Goal: Task Accomplishment & Management: Use online tool/utility

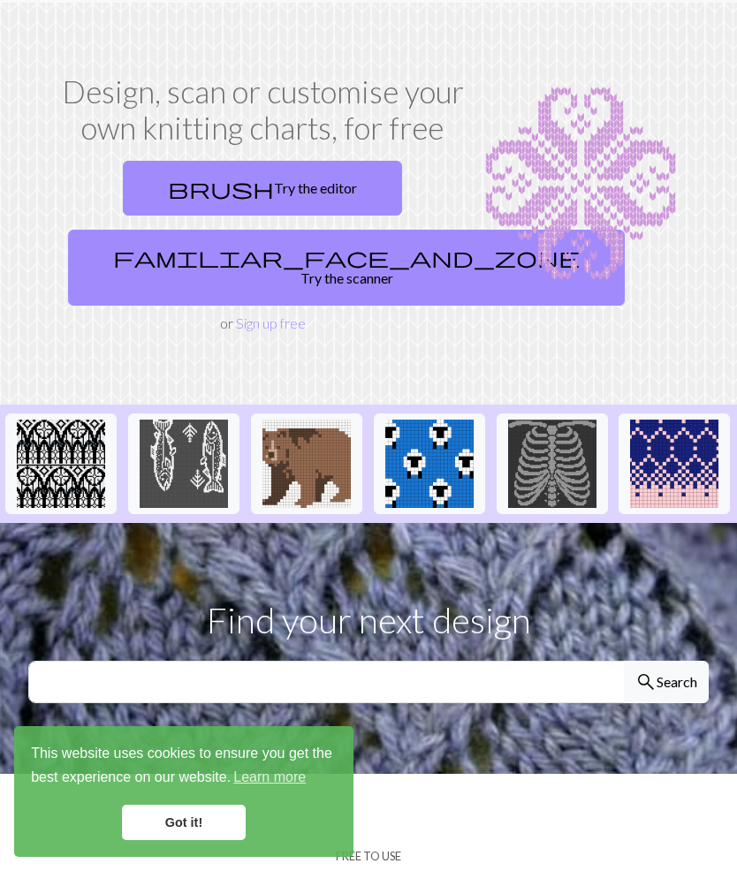
scroll to position [41, 0]
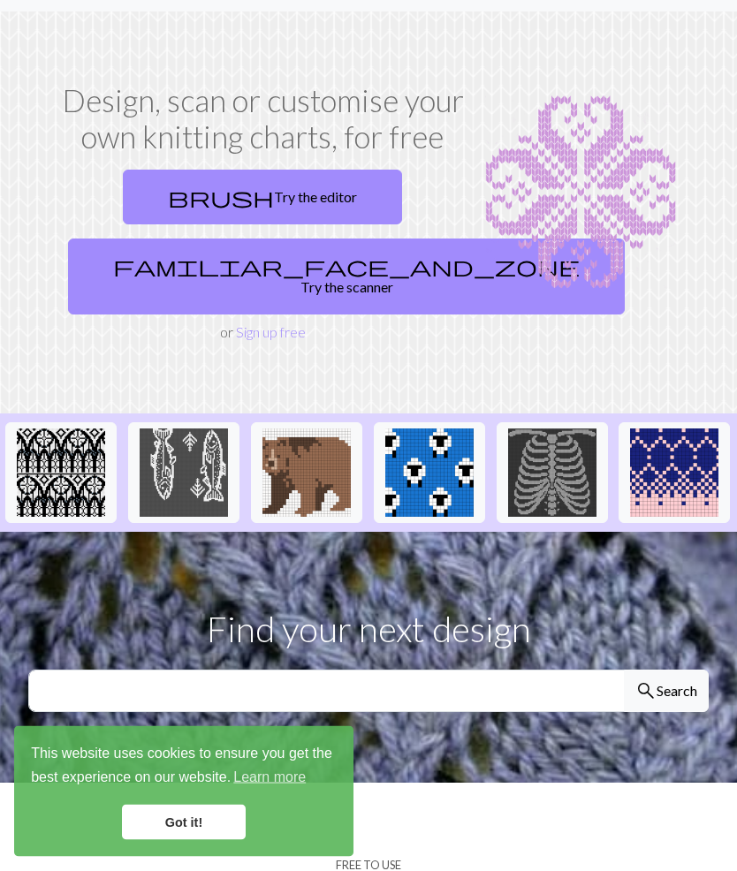
click at [331, 265] on link "familiar_face_and_zone Try the scanner" at bounding box center [346, 278] width 557 height 76
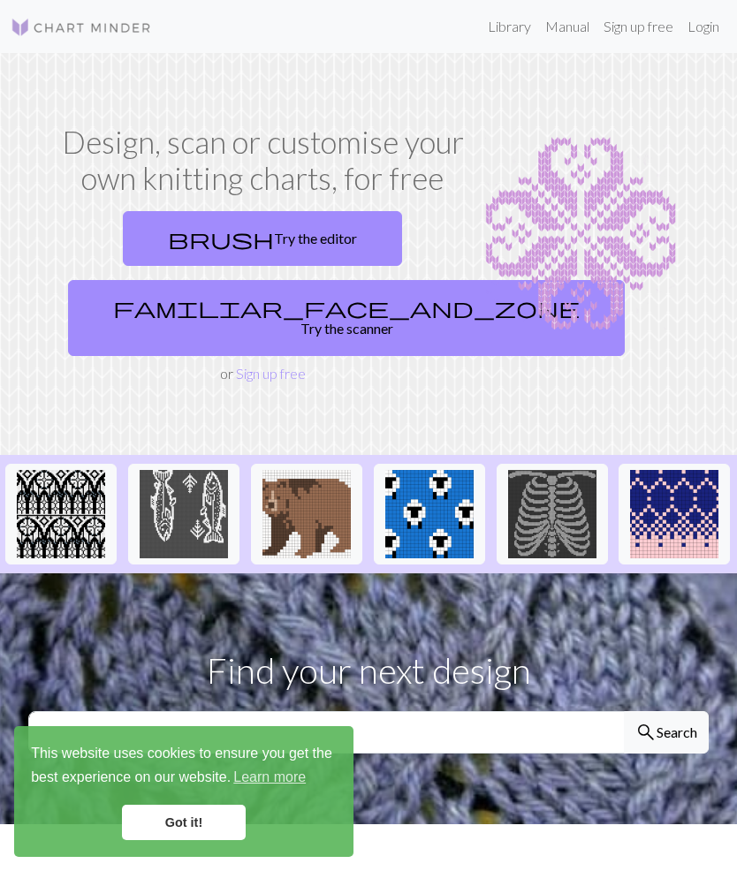
click at [335, 228] on link "brush Try the editor" at bounding box center [262, 238] width 279 height 55
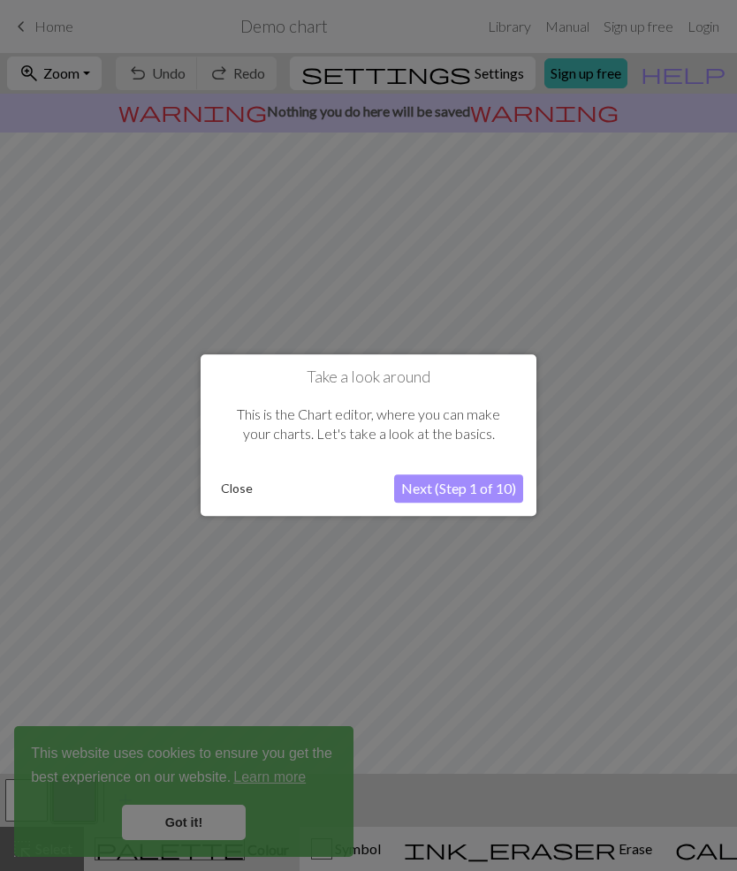
click at [495, 486] on button "Next (Step 1 of 10)" at bounding box center [458, 489] width 129 height 28
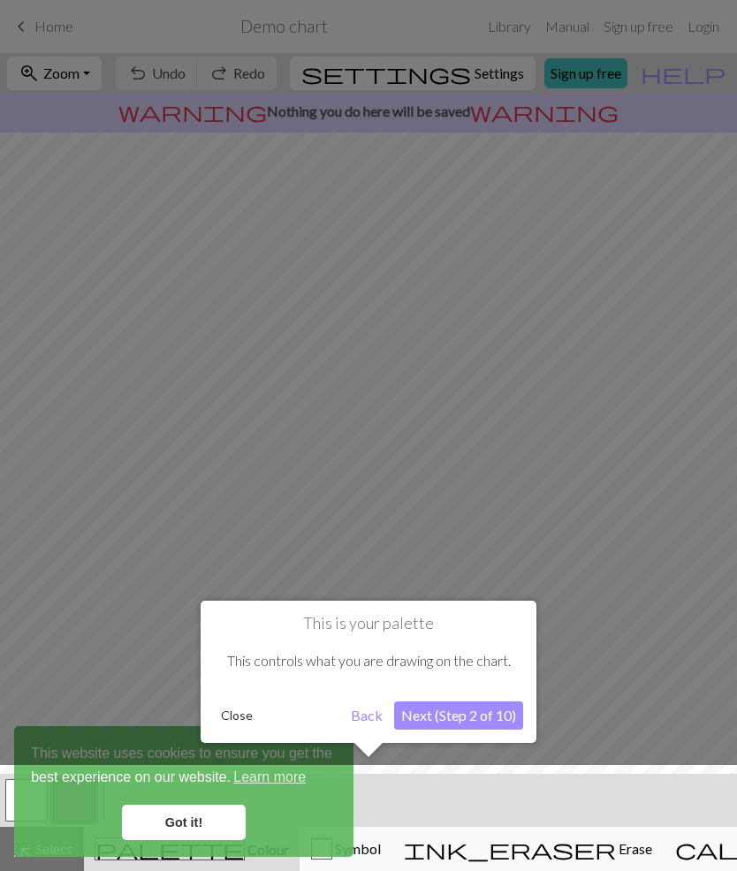
click at [489, 714] on button "Next (Step 2 of 10)" at bounding box center [458, 716] width 129 height 28
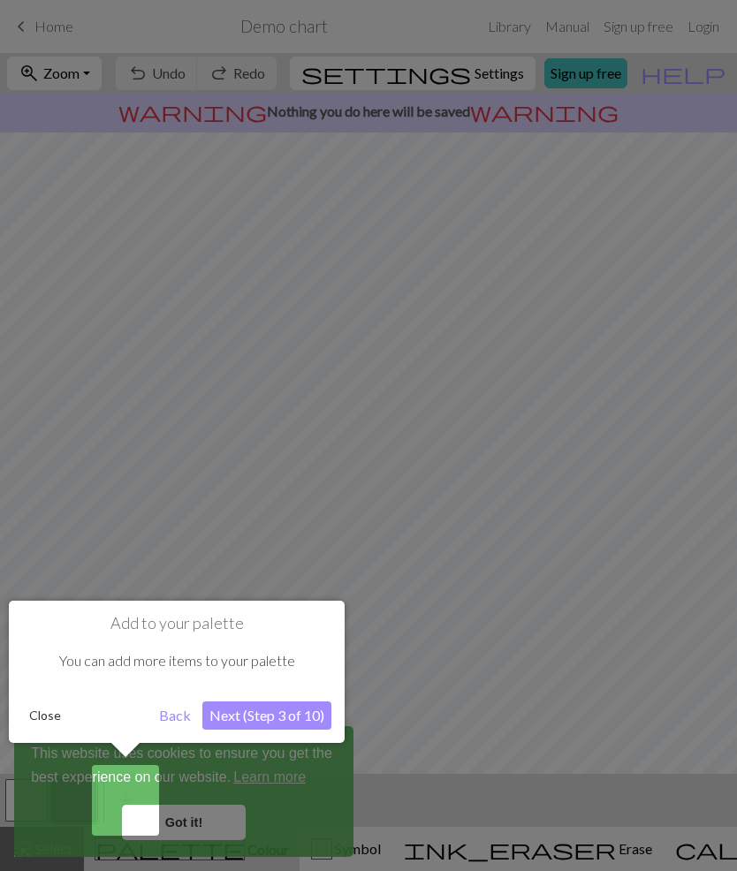
click at [303, 711] on button "Next (Step 3 of 10)" at bounding box center [266, 716] width 129 height 28
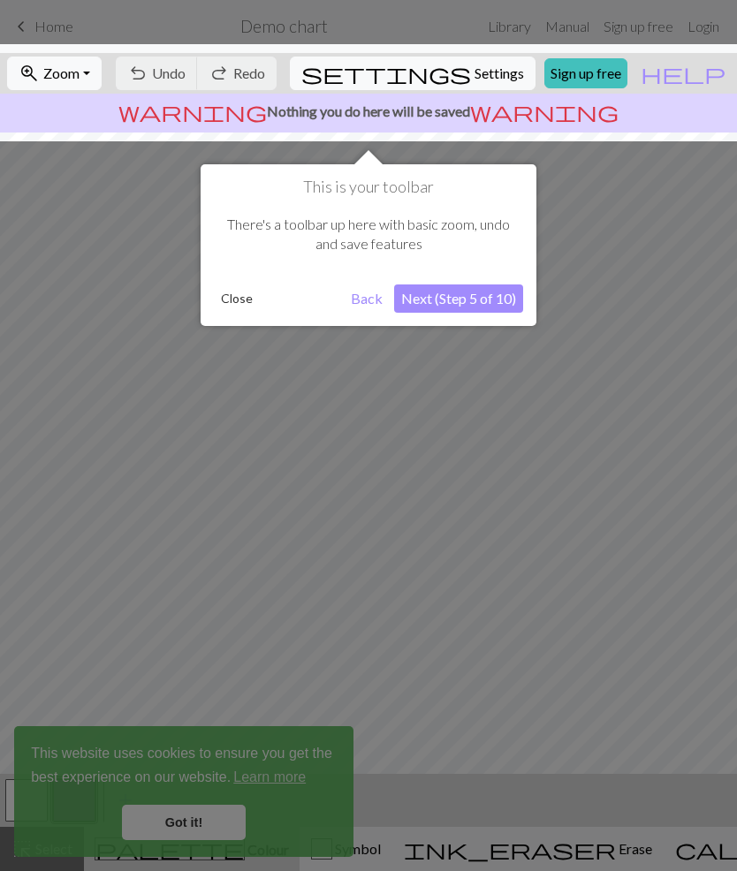
click at [495, 292] on button "Next (Step 5 of 10)" at bounding box center [458, 299] width 129 height 28
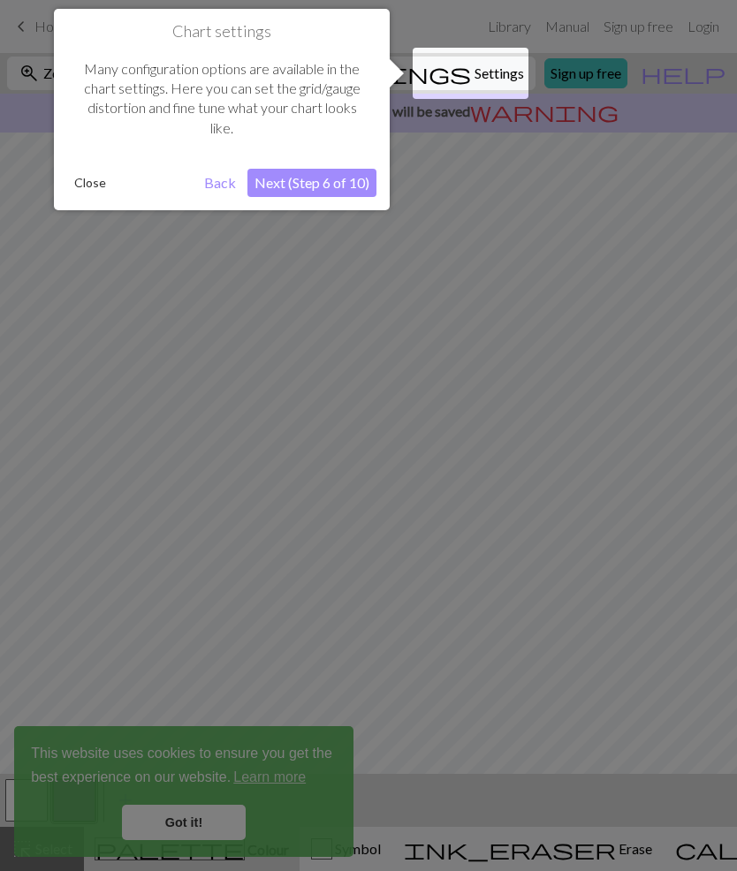
click at [363, 179] on button "Next (Step 6 of 10)" at bounding box center [311, 183] width 129 height 28
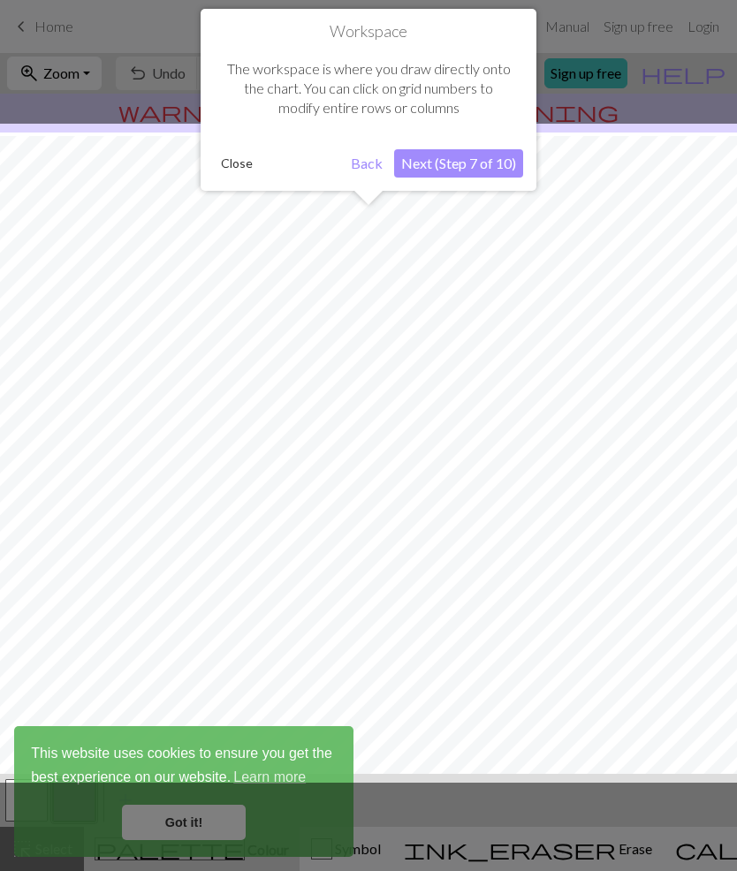
scroll to position [4, 0]
click at [498, 156] on button "Next (Step 7 of 10)" at bounding box center [458, 163] width 129 height 28
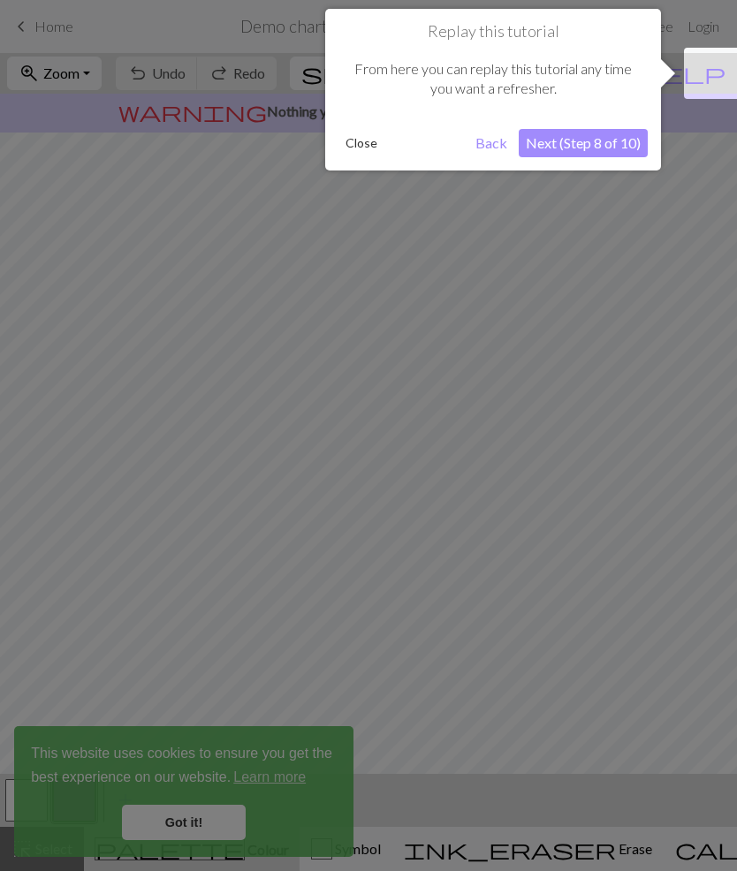
click at [612, 139] on button "Next (Step 8 of 10)" at bounding box center [583, 143] width 129 height 28
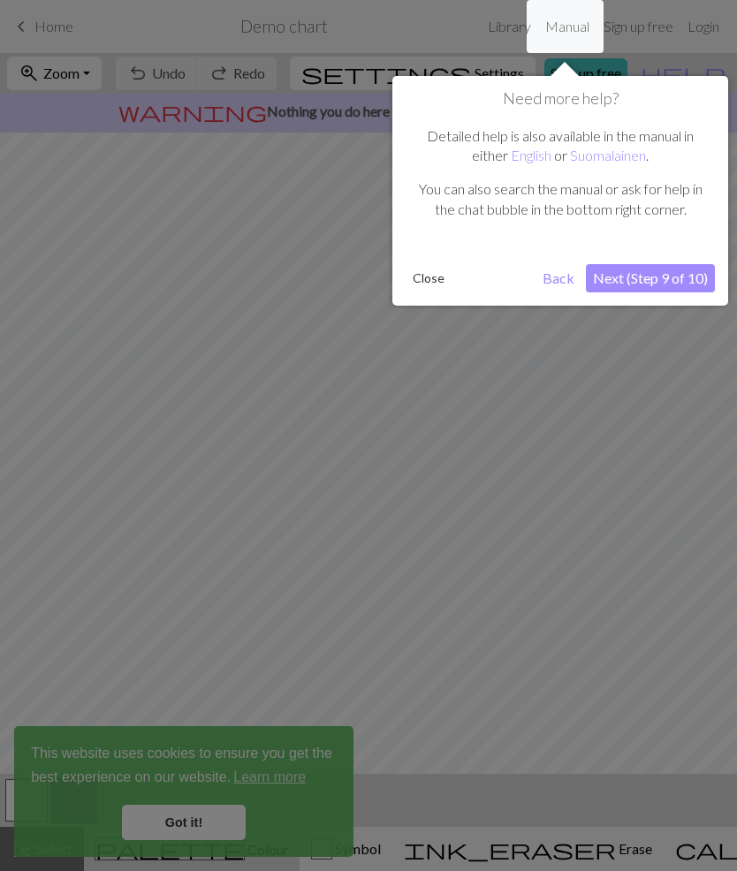
click at [672, 280] on button "Next (Step 9 of 10)" at bounding box center [650, 278] width 129 height 28
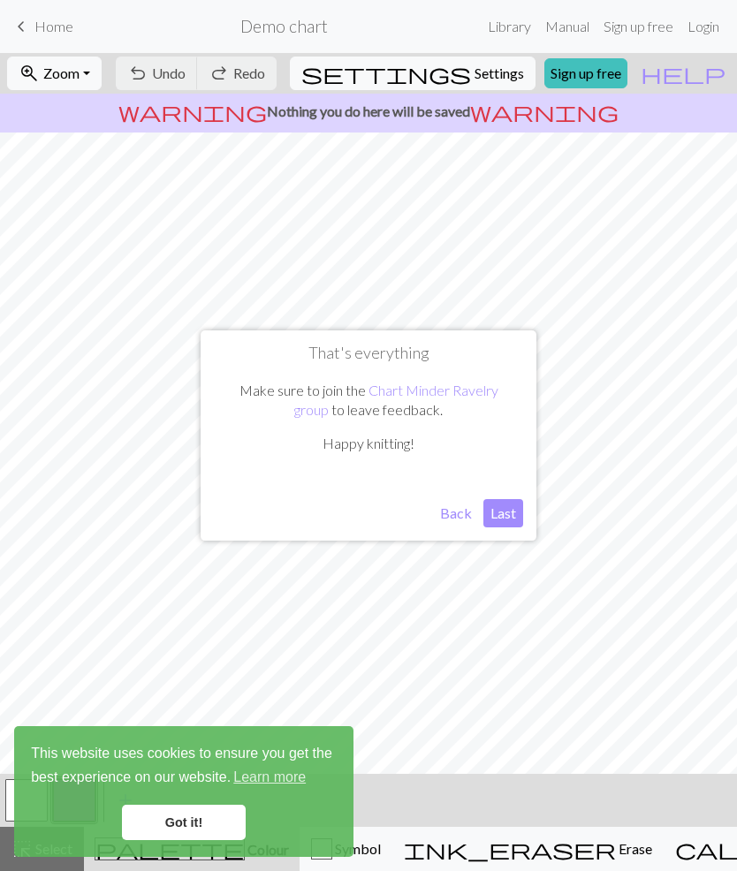
click at [505, 522] on button "Last" at bounding box center [503, 513] width 40 height 28
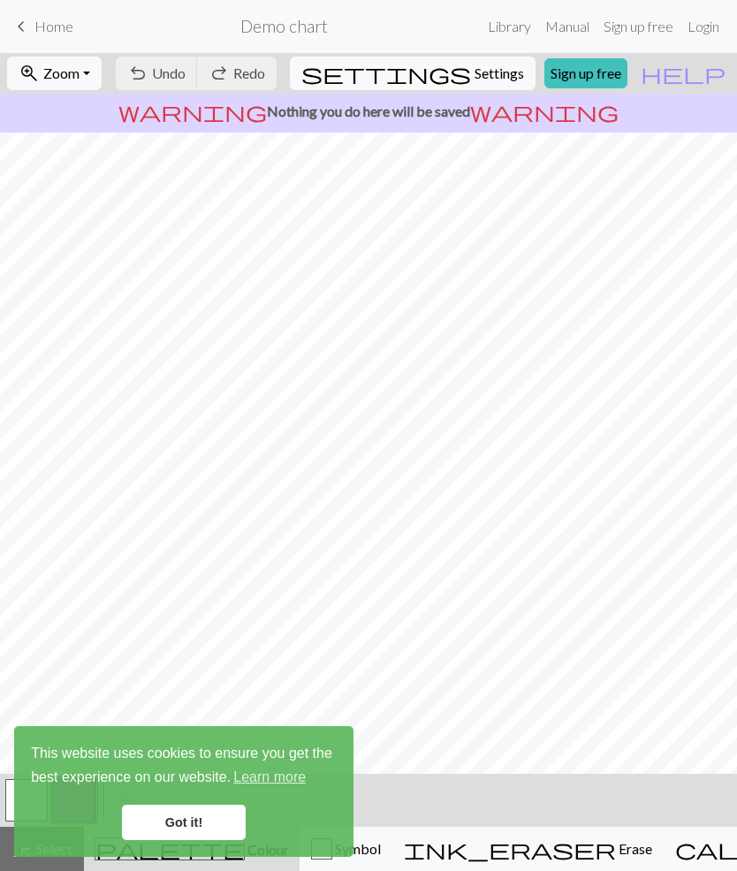
click at [501, 80] on span "Settings" at bounding box center [499, 73] width 49 height 21
select select "aran"
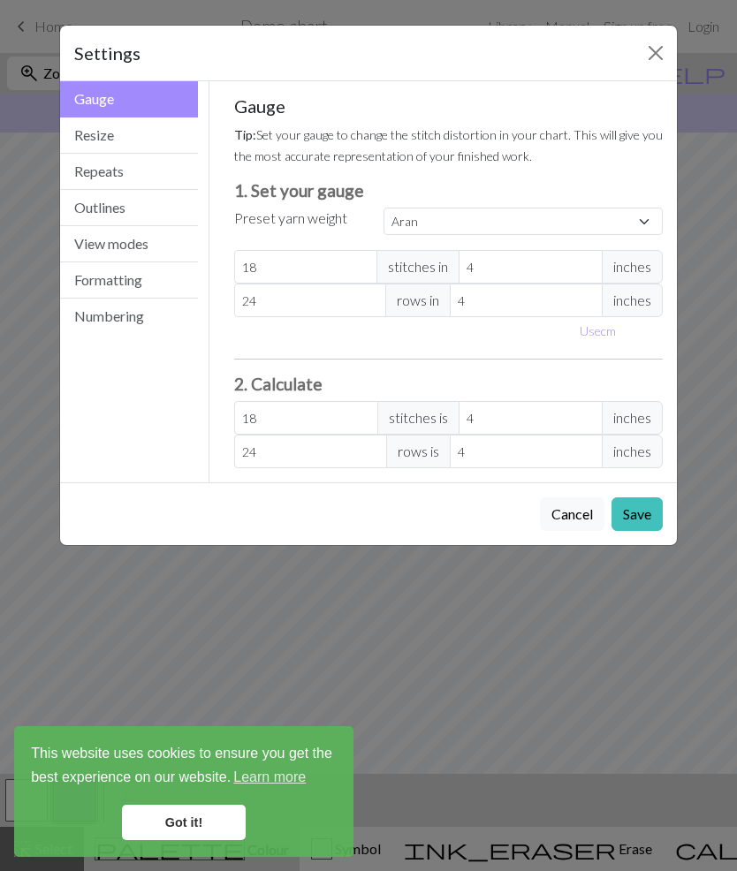
click at [544, 382] on h3 "2. Calculate" at bounding box center [449, 384] width 430 height 20
click at [551, 403] on input "4" at bounding box center [531, 418] width 144 height 34
click at [650, 62] on button "Close" at bounding box center [656, 53] width 28 height 28
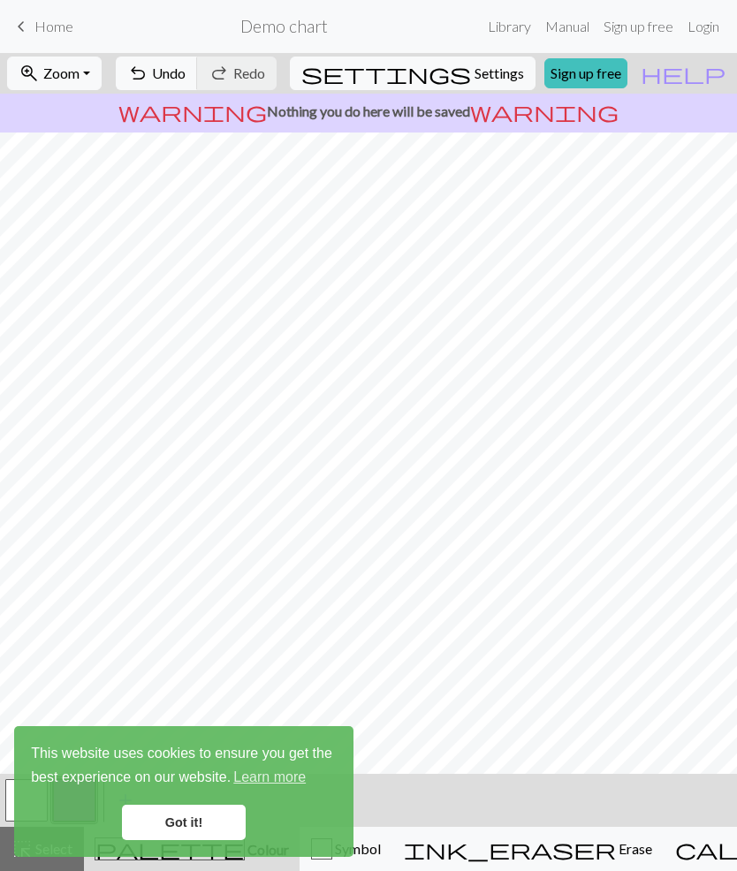
click at [498, 818] on div "< > add Add a colour" at bounding box center [368, 800] width 737 height 53
click at [162, 825] on link "Got it!" at bounding box center [184, 822] width 124 height 35
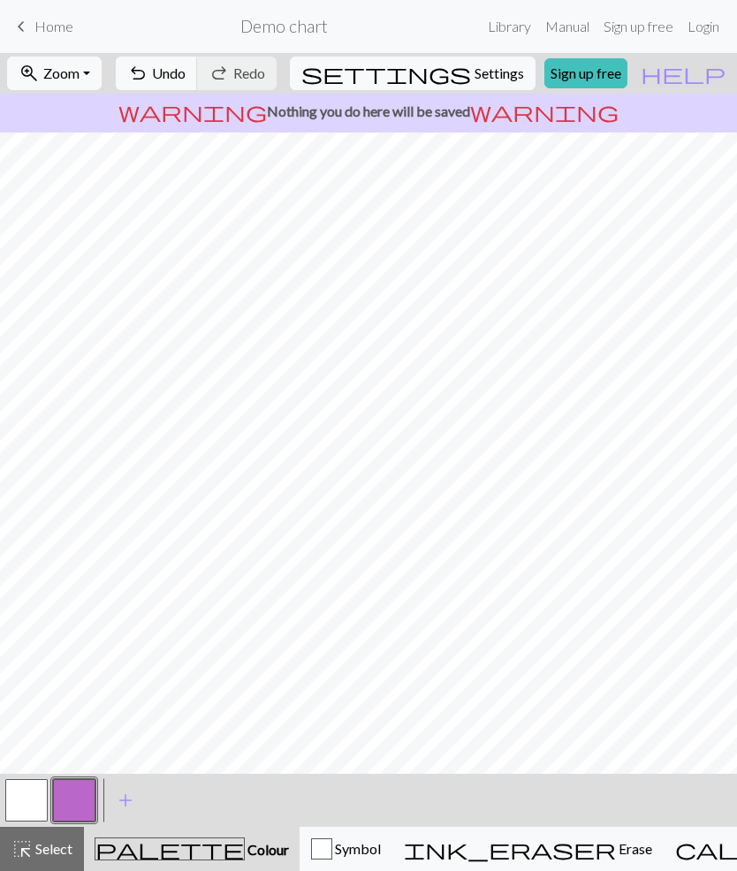
click at [314, 844] on div "button" at bounding box center [321, 849] width 21 height 21
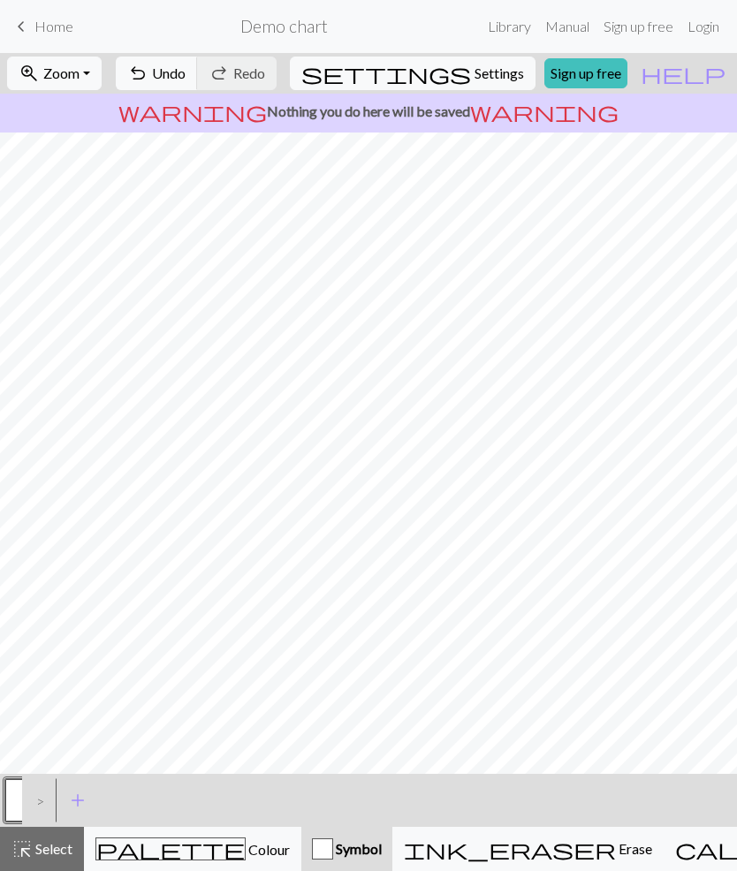
click at [333, 844] on span "Symbol" at bounding box center [357, 848] width 49 height 17
click at [218, 846] on div "palette Colour Colour" at bounding box center [192, 849] width 194 height 23
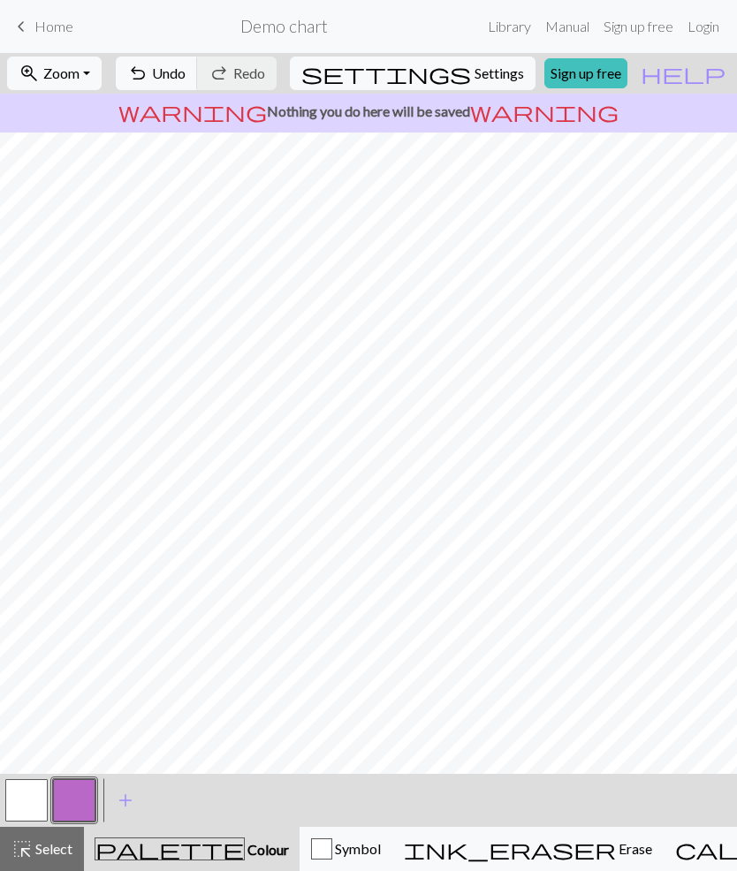
click at [616, 842] on span "Erase" at bounding box center [634, 848] width 36 height 17
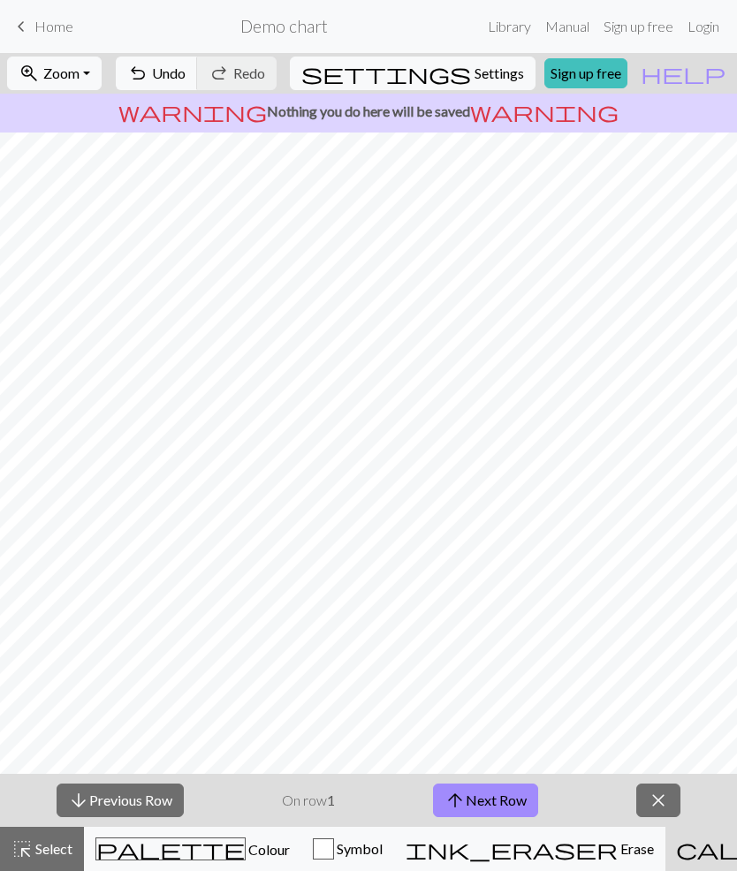
click at [171, 794] on button "arrow_downward Previous Row" at bounding box center [120, 801] width 127 height 34
click at [62, 855] on span "Select" at bounding box center [53, 848] width 40 height 17
click at [656, 805] on span "close" at bounding box center [658, 800] width 21 height 25
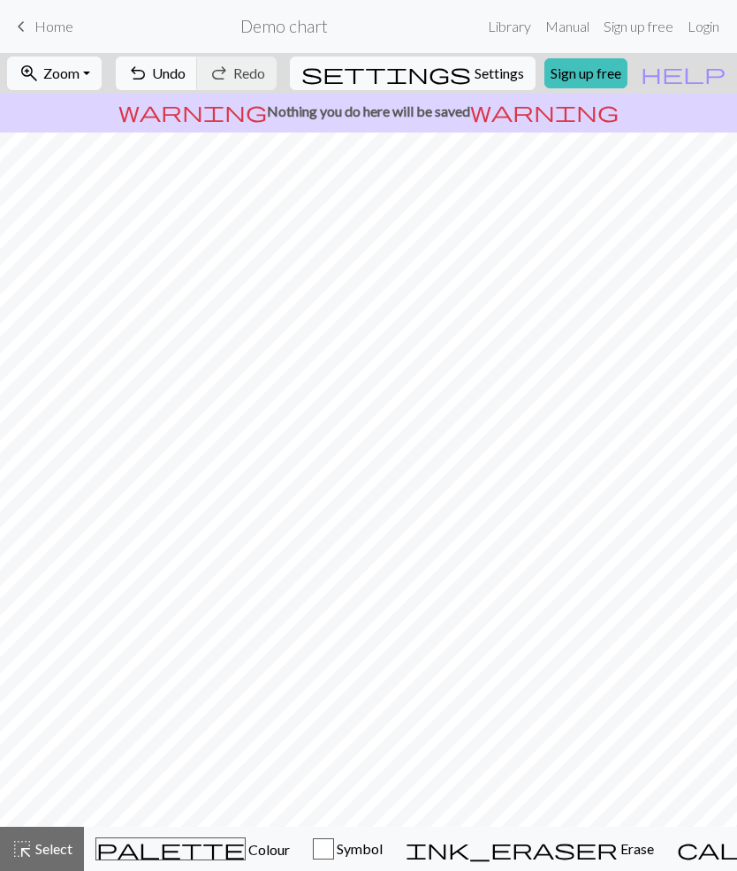
click at [198, 85] on button "undo Undo Undo" at bounding box center [157, 74] width 82 height 34
click at [618, 856] on span "Erase" at bounding box center [636, 848] width 36 height 17
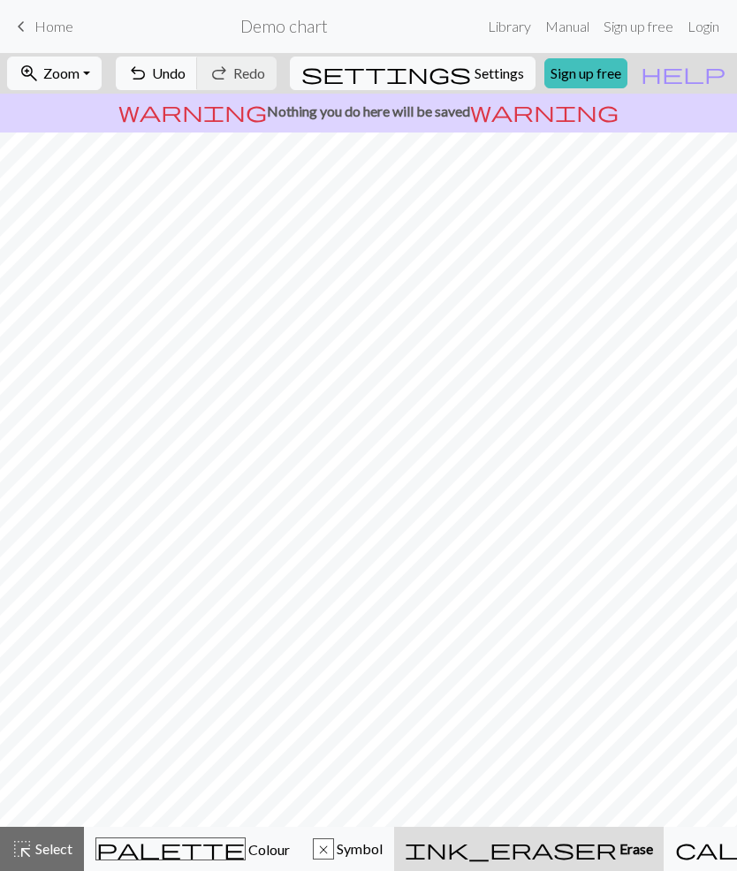
click at [627, 75] on link "Sign up free" at bounding box center [585, 73] width 83 height 30
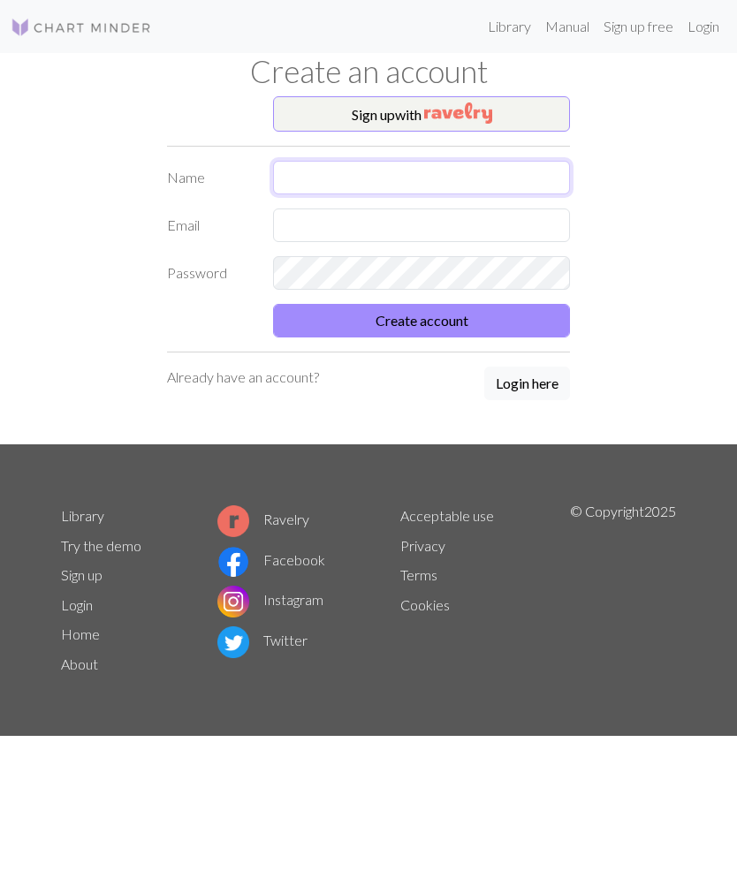
click at [516, 177] on input "text" at bounding box center [421, 178] width 297 height 34
click at [311, 378] on div "Sign up with Name Email Password Create account Already have an account? Login …" at bounding box center [368, 270] width 424 height 348
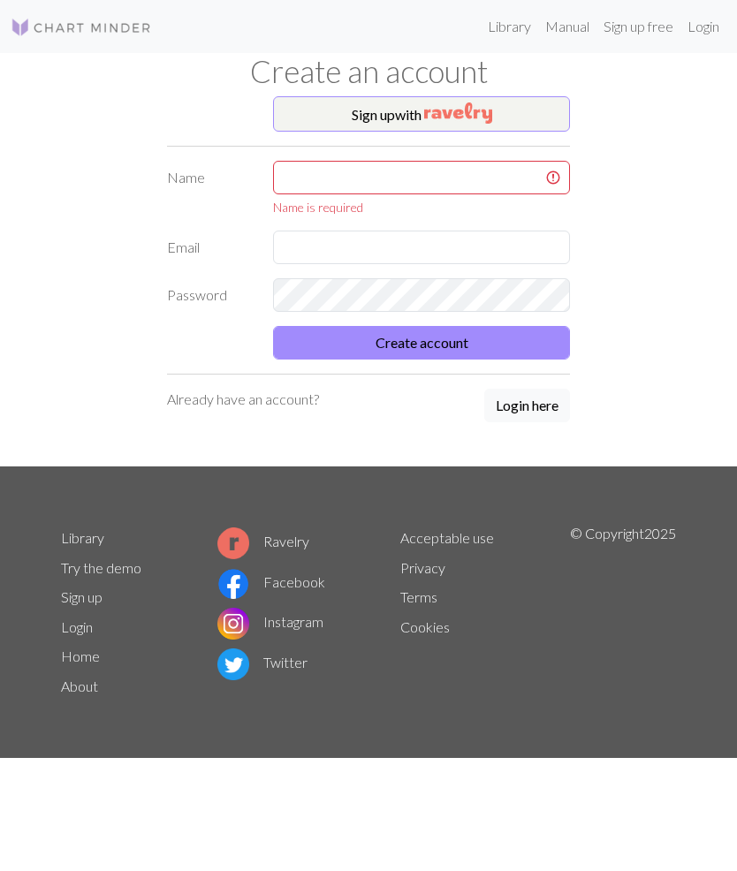
click at [522, 124] on button "Sign up with" at bounding box center [421, 113] width 297 height 35
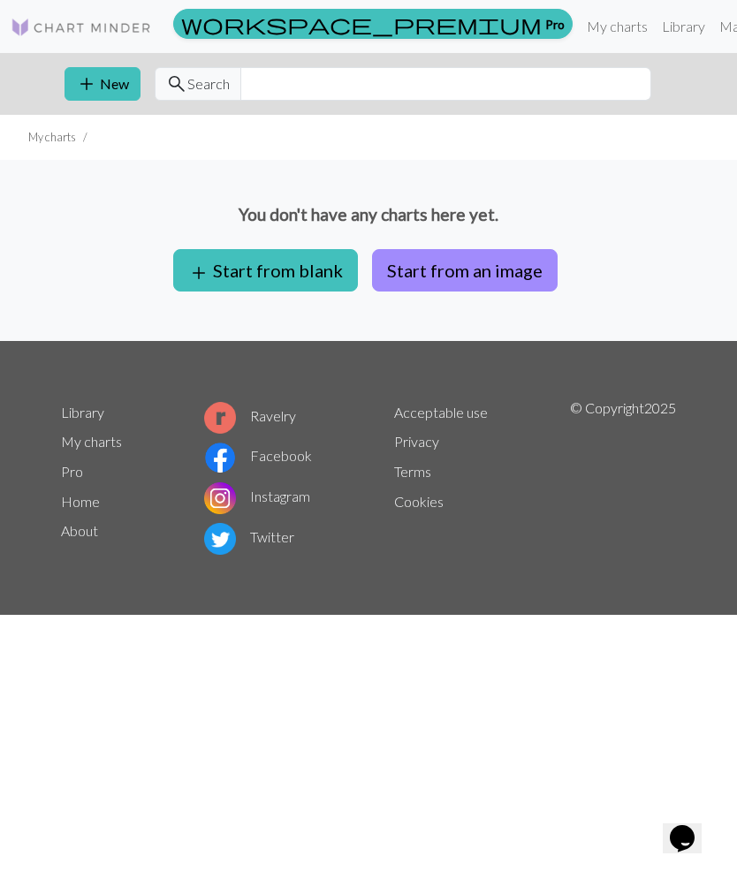
click at [319, 278] on button "add Start from blank" at bounding box center [265, 270] width 185 height 42
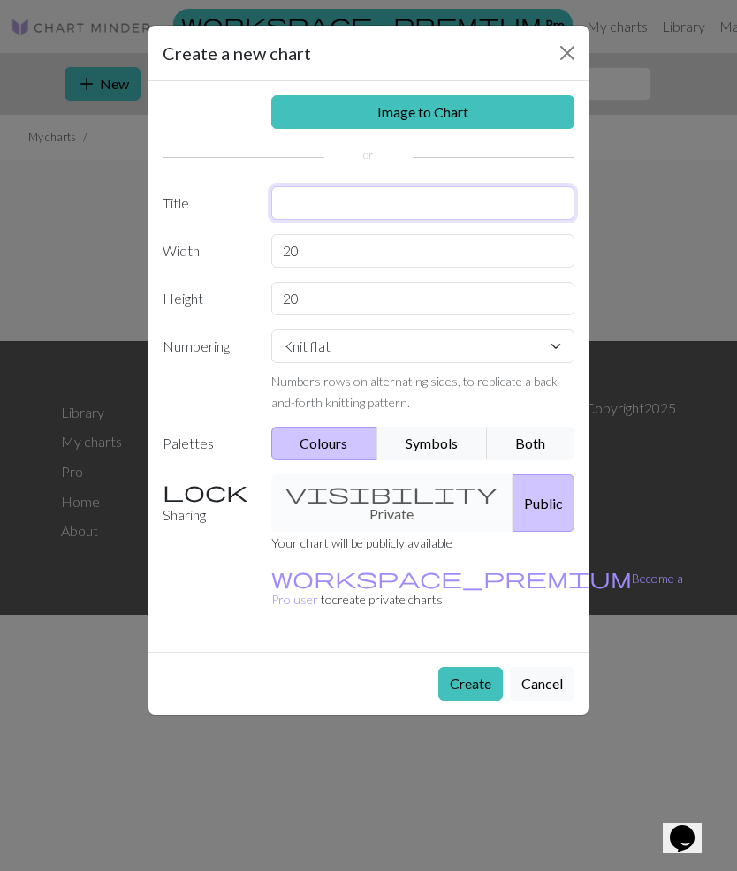
click at [489, 208] on input "text" at bounding box center [423, 203] width 304 height 34
type input "A"
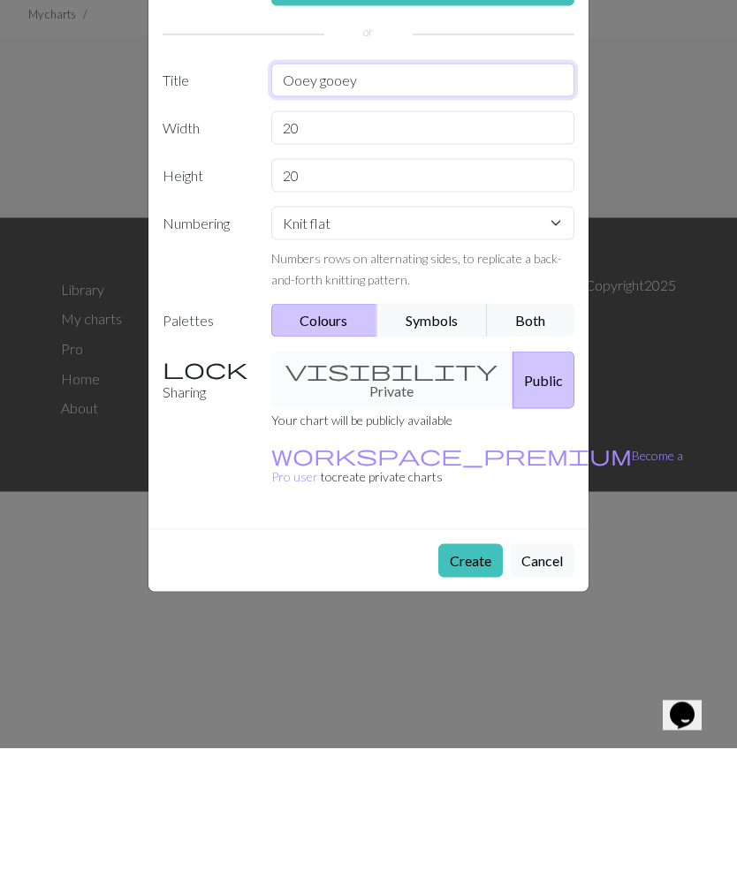
type input "Ooey gooey"
click at [485, 667] on button "Create" at bounding box center [470, 684] width 65 height 34
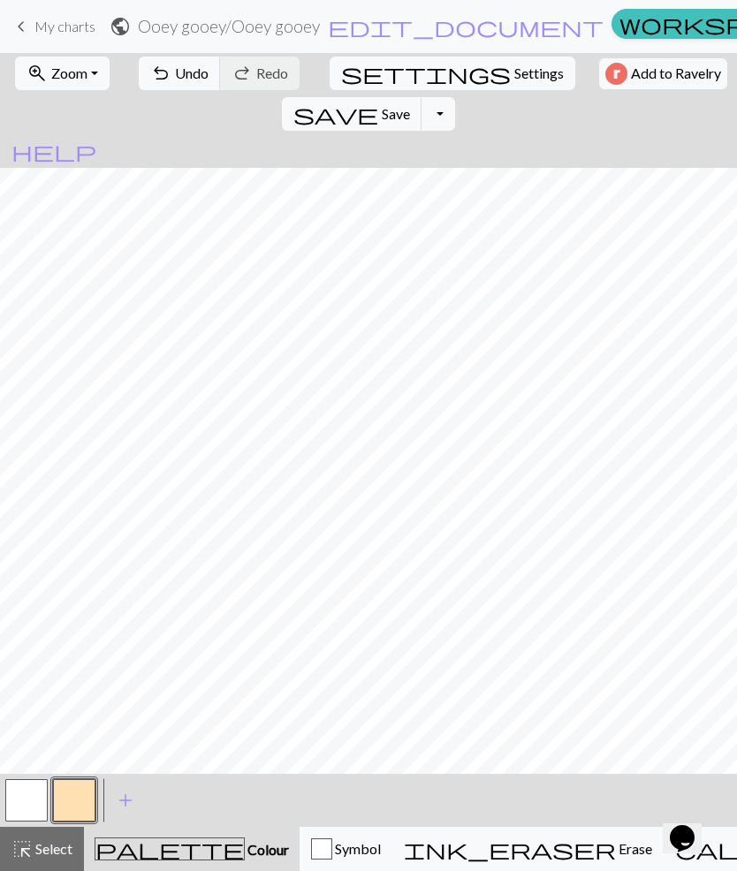
click at [514, 73] on span "Settings" at bounding box center [538, 73] width 49 height 21
select select "aran"
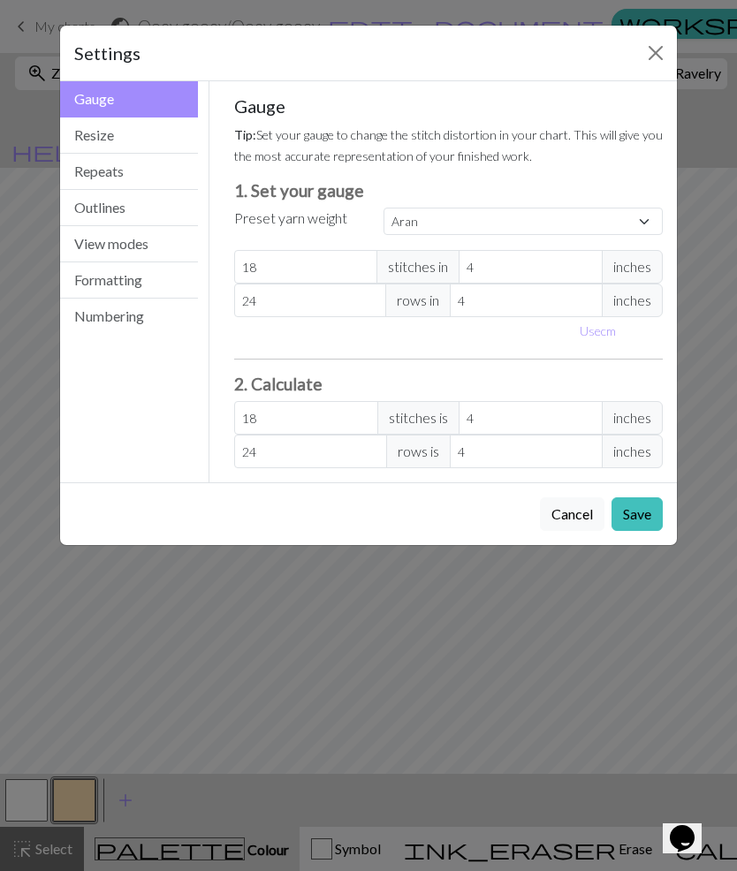
click at [78, 133] on button "Resize" at bounding box center [129, 136] width 138 height 36
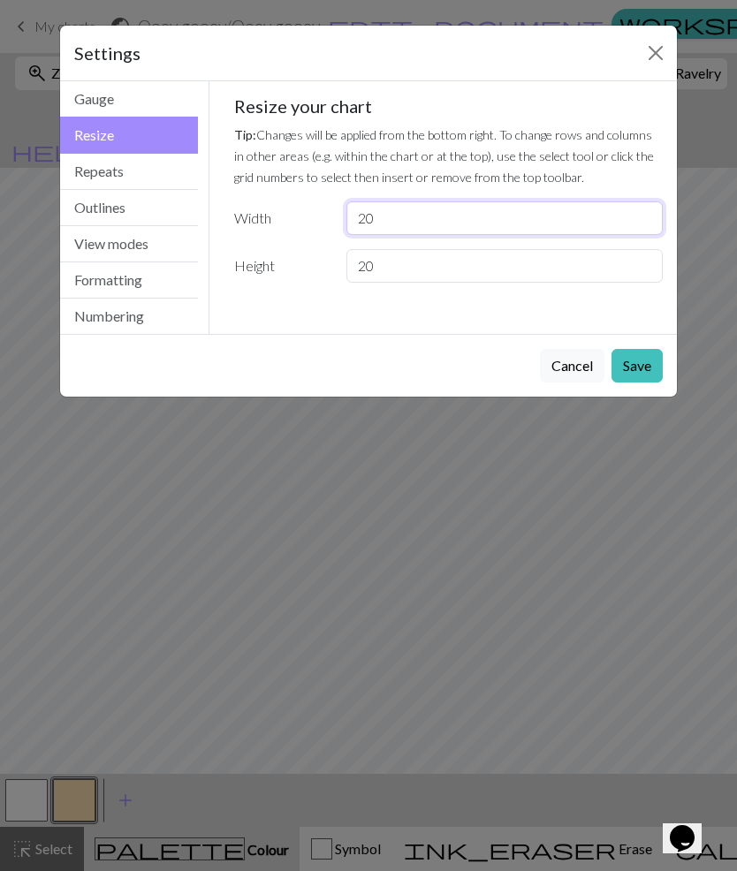
click at [410, 224] on input "20" at bounding box center [504, 219] width 316 height 34
click at [424, 278] on input "20" at bounding box center [504, 266] width 316 height 34
type input "2"
type input "30"
click at [650, 367] on button "Save" at bounding box center [637, 366] width 51 height 34
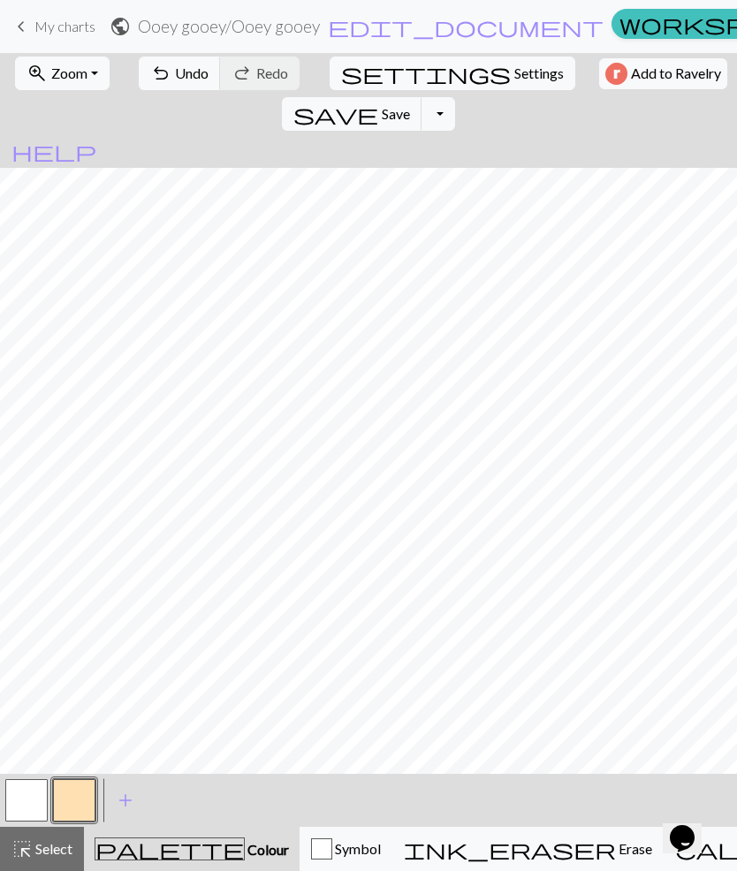
click at [1, 862] on button "highlight_alt Select Select" at bounding box center [42, 849] width 84 height 44
click at [85, 812] on button "button" at bounding box center [74, 800] width 42 height 42
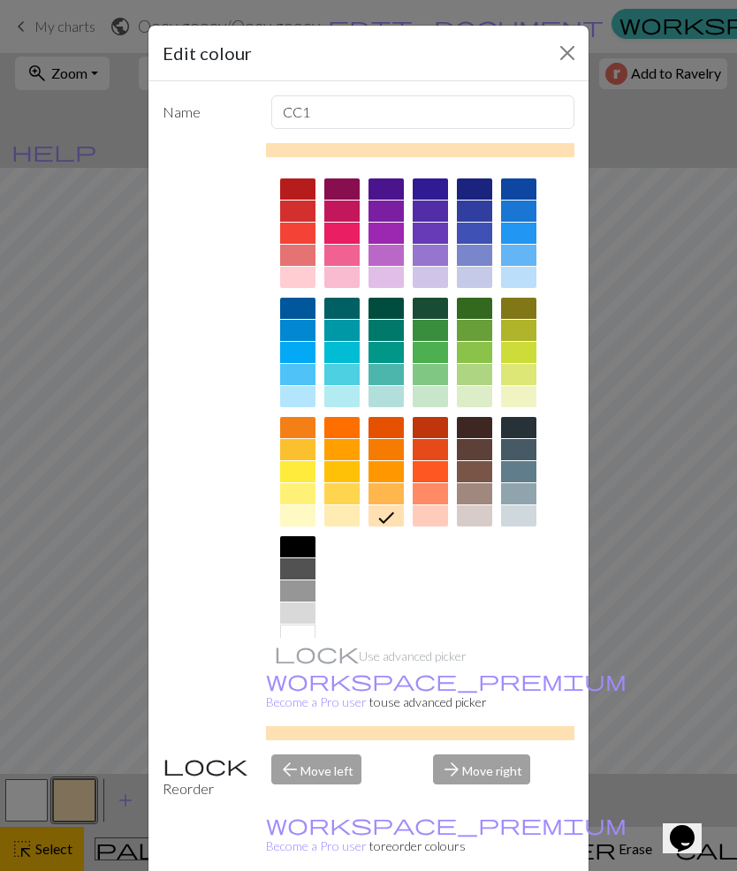
click at [303, 616] on div at bounding box center [297, 613] width 35 height 21
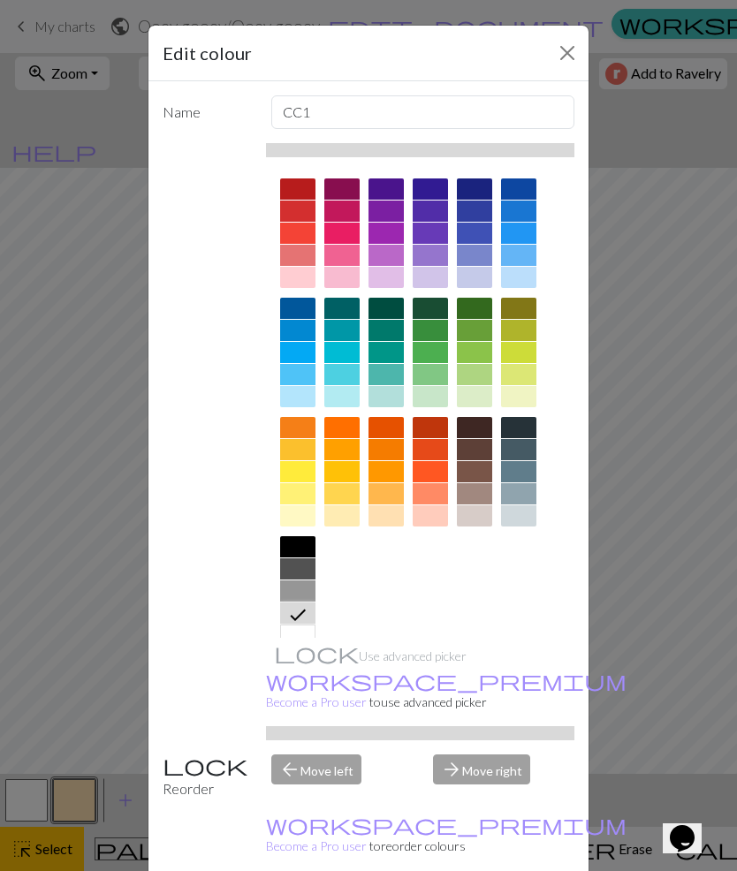
click at [219, 705] on div "Use advanced picker workspace_premium Become a Pro user to use advanced picker" at bounding box center [369, 441] width 412 height 597
click at [579, 47] on button "Close" at bounding box center [567, 53] width 28 height 28
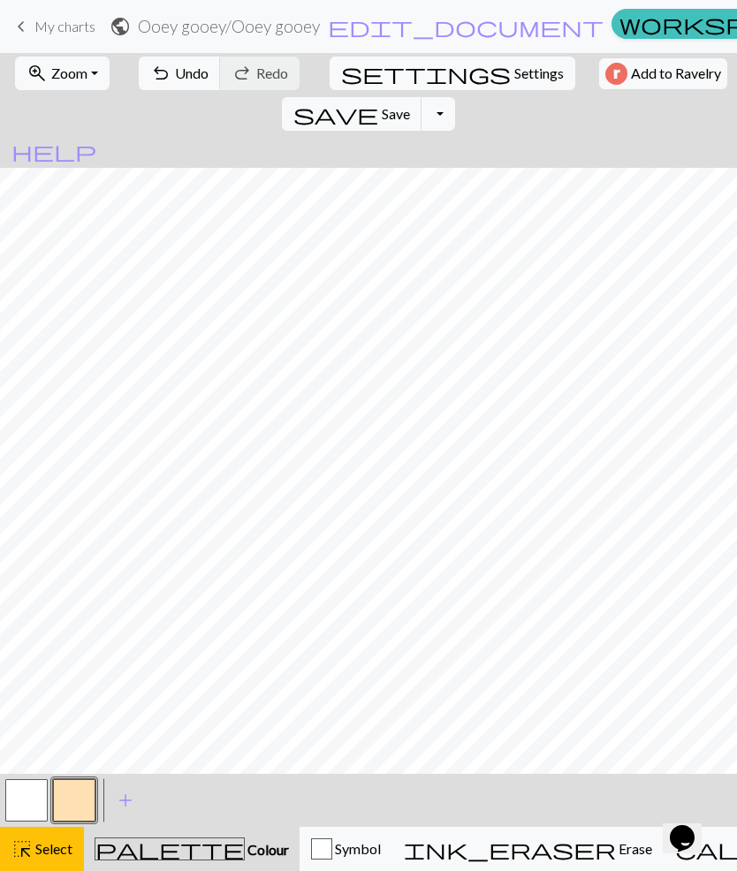
click at [89, 795] on button "button" at bounding box center [74, 800] width 42 height 42
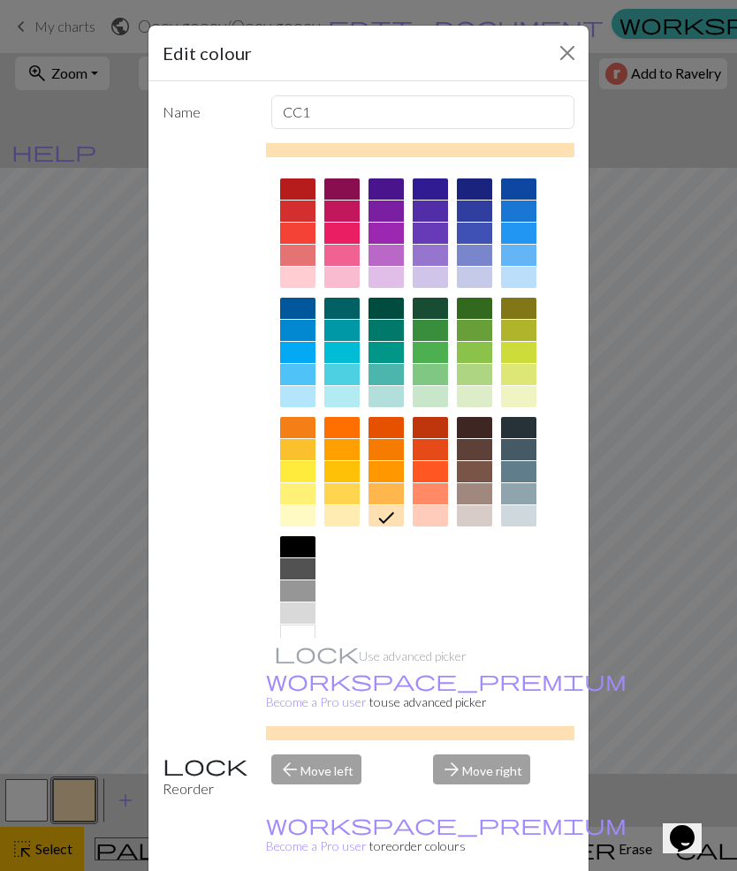
click at [302, 612] on div at bounding box center [297, 613] width 35 height 21
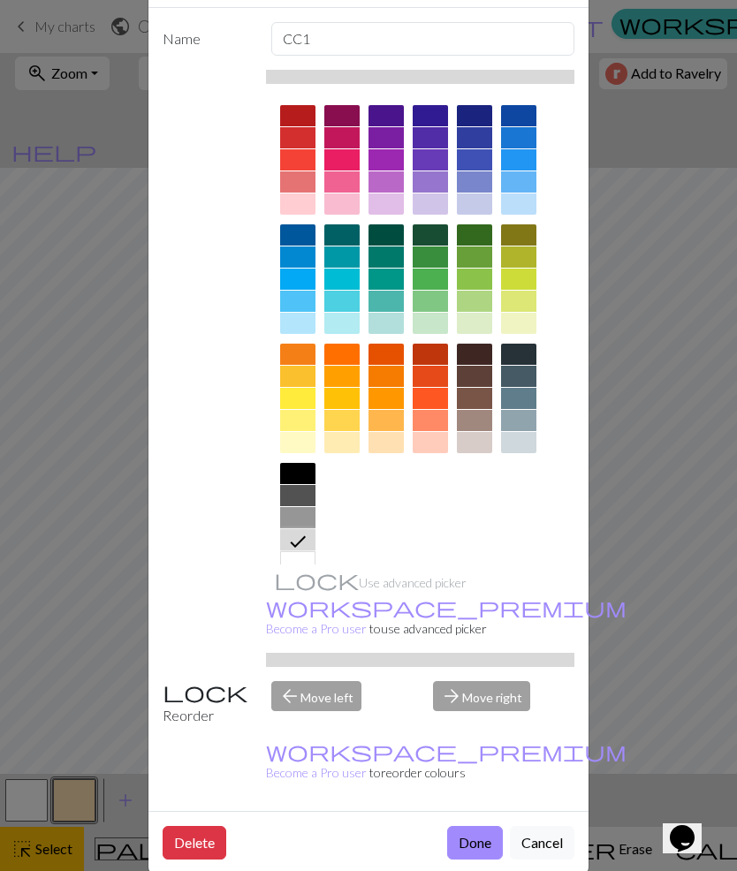
scroll to position [72, 0]
click at [492, 827] on button "Done" at bounding box center [475, 844] width 56 height 34
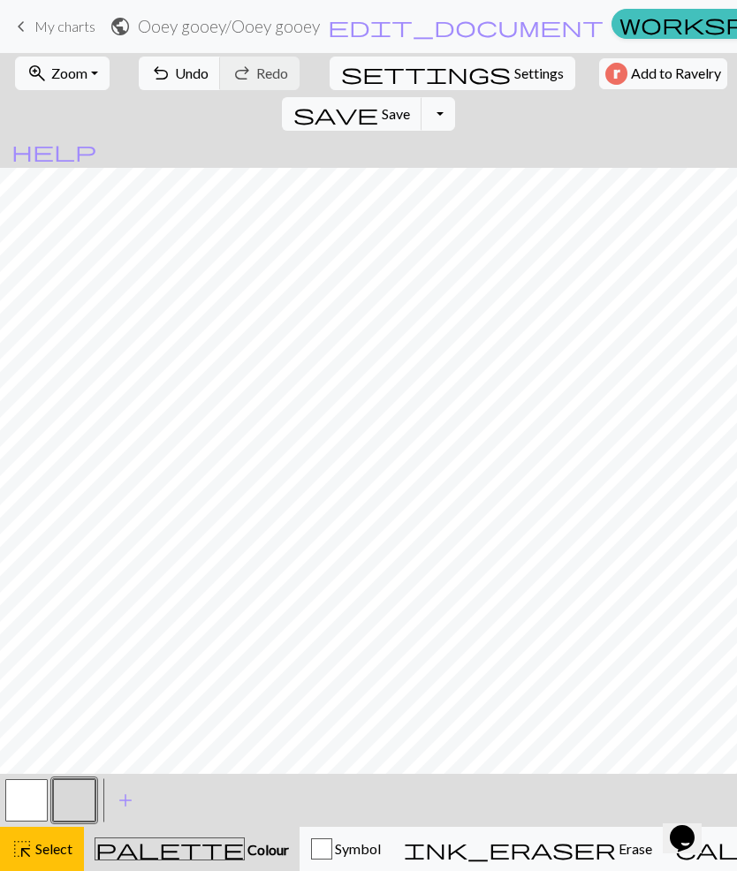
click at [35, 802] on button "button" at bounding box center [26, 800] width 42 height 42
click at [245, 847] on span "Colour" at bounding box center [267, 849] width 44 height 17
click at [245, 855] on span "Colour" at bounding box center [267, 849] width 44 height 17
click at [57, 863] on button "highlight_alt Select Select" at bounding box center [42, 849] width 84 height 44
click at [35, 802] on button "button" at bounding box center [26, 800] width 42 height 42
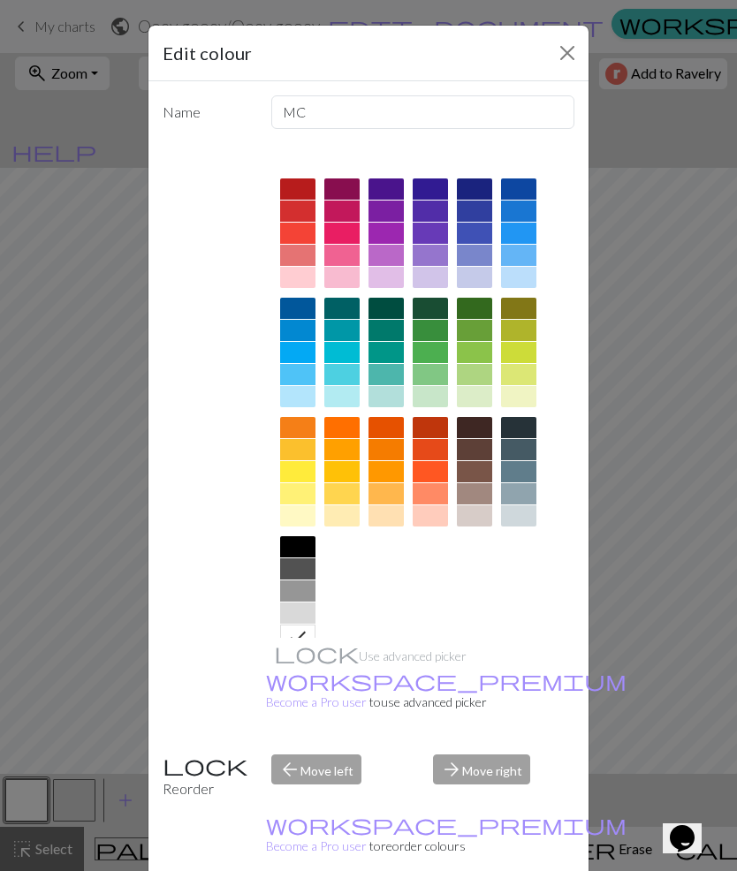
click at [351, 337] on div at bounding box center [341, 330] width 35 height 21
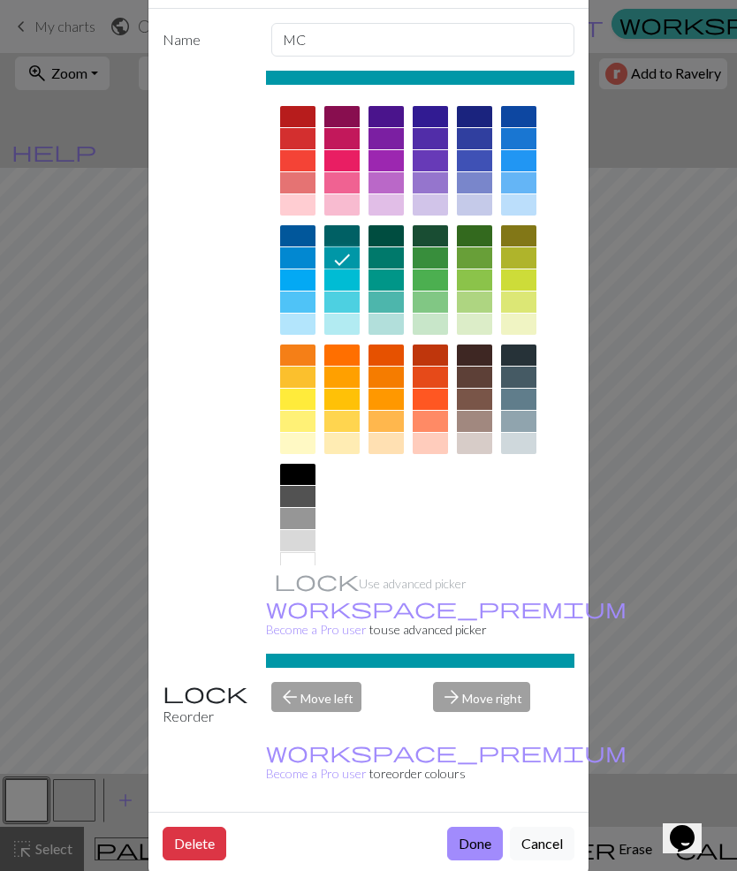
click at [489, 827] on button "Done" at bounding box center [475, 844] width 56 height 34
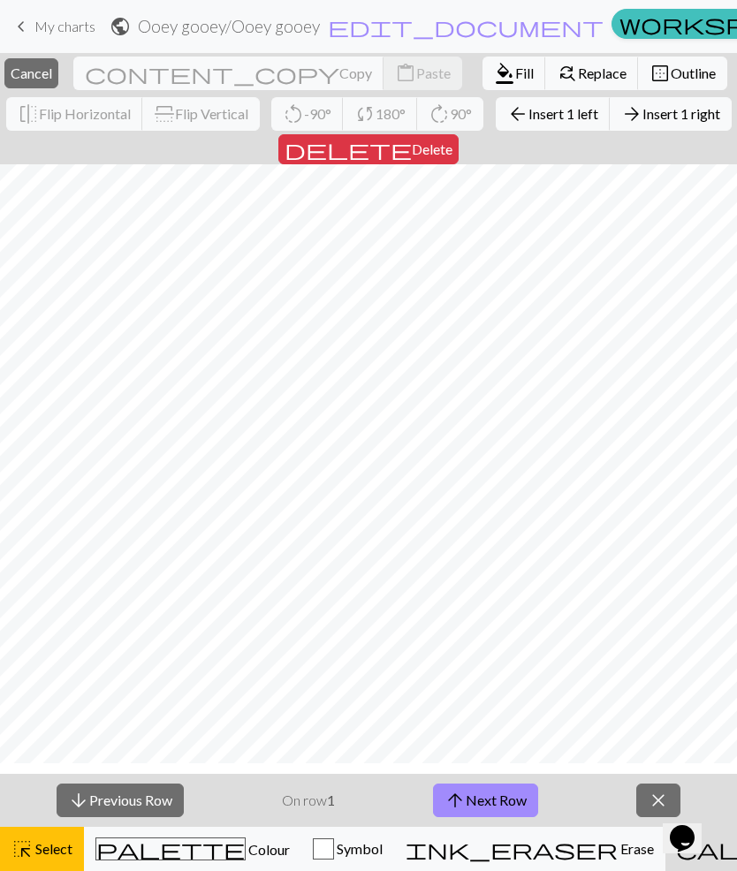
click at [60, 855] on span "Select" at bounding box center [53, 848] width 40 height 17
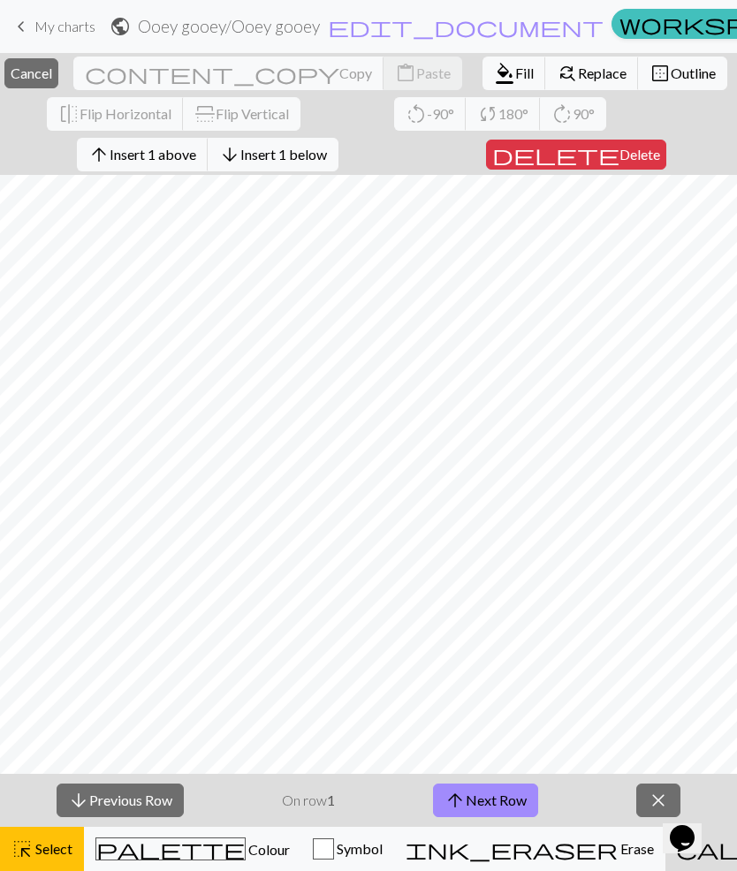
click at [55, 858] on div "highlight_alt Select Select" at bounding box center [41, 849] width 61 height 21
click at [246, 854] on span "Colour" at bounding box center [268, 849] width 44 height 17
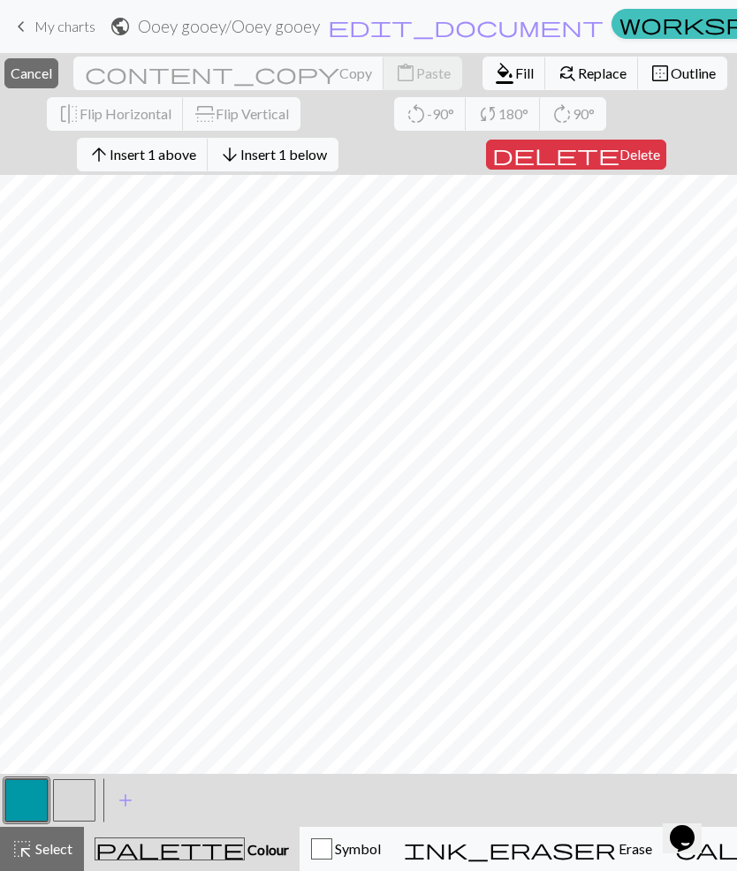
click at [80, 803] on button "button" at bounding box center [74, 800] width 42 height 42
click at [245, 858] on span "Colour" at bounding box center [267, 849] width 44 height 17
click at [245, 854] on span "Colour" at bounding box center [267, 849] width 44 height 17
click at [57, 857] on span "Select" at bounding box center [53, 848] width 40 height 17
click at [245, 856] on span "Colour" at bounding box center [267, 849] width 44 height 17
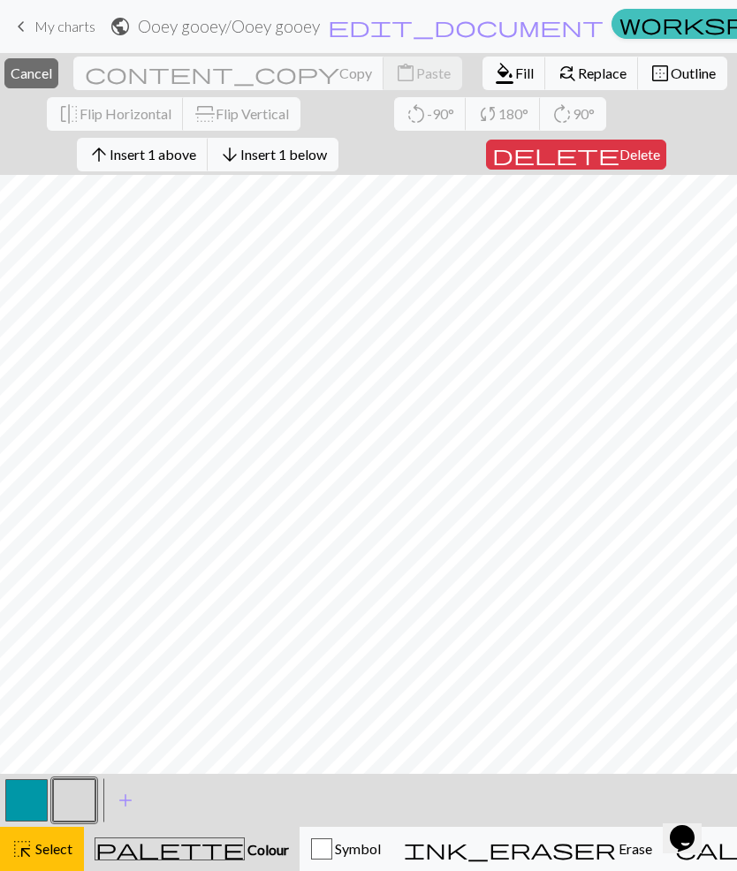
click at [90, 800] on button "button" at bounding box center [74, 800] width 42 height 42
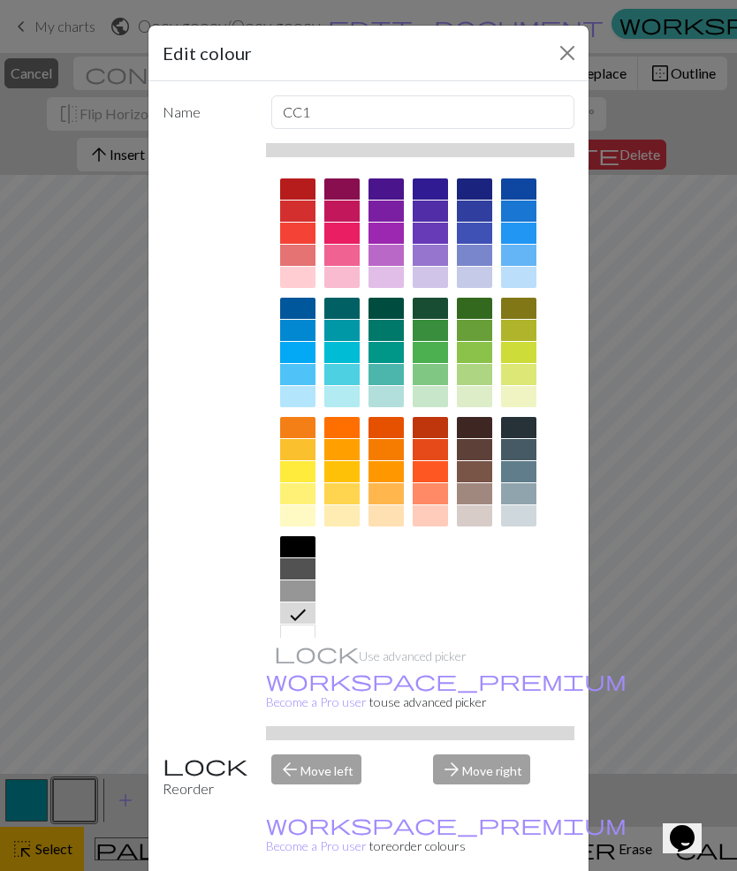
click at [481, 187] on div at bounding box center [474, 189] width 35 height 21
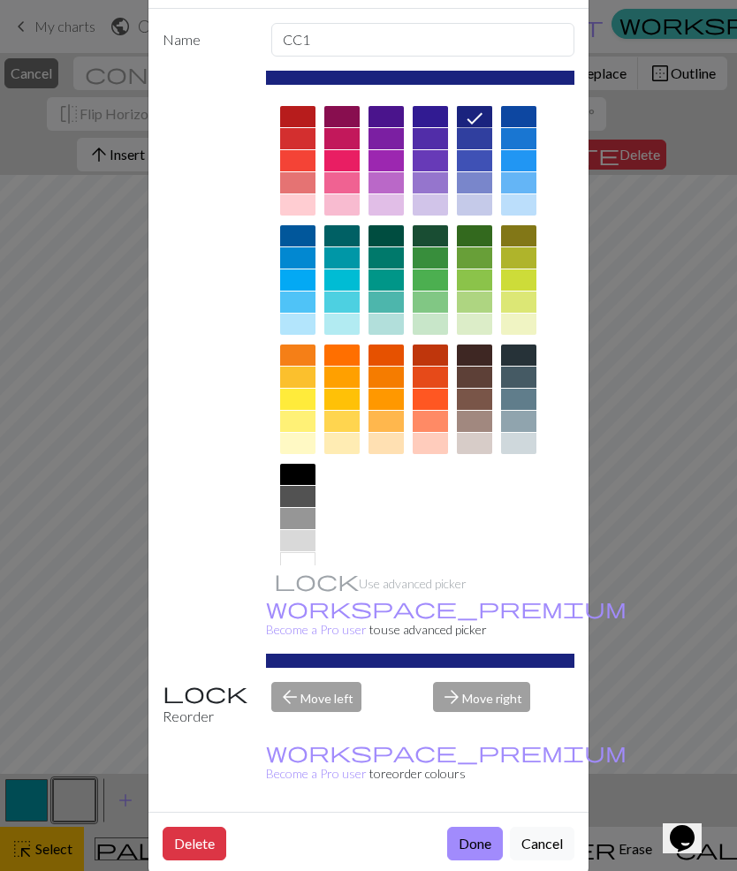
click at [489, 827] on button "Done" at bounding box center [475, 844] width 56 height 34
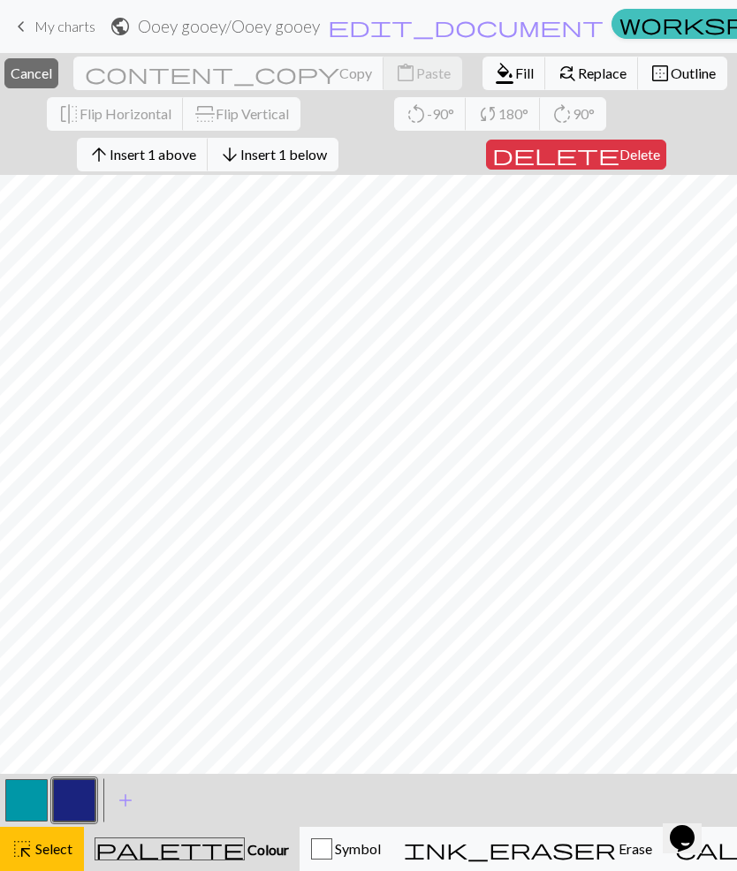
click at [87, 806] on button "button" at bounding box center [74, 800] width 42 height 42
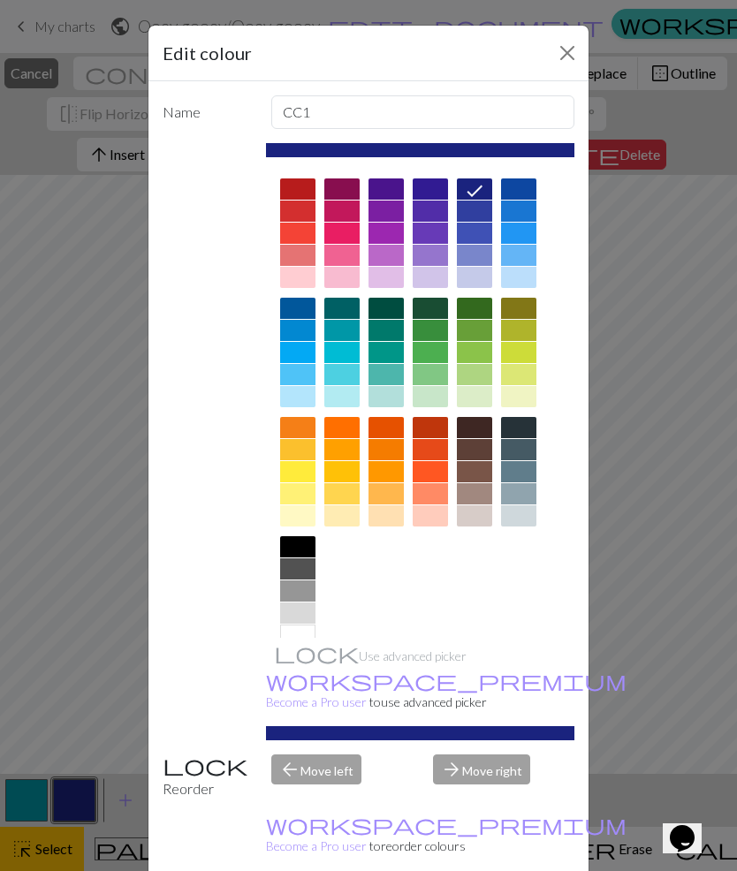
click at [88, 711] on div "Edit colour Name CC1 Use advanced picker workspace_premium Become a Pro user to…" at bounding box center [368, 435] width 737 height 871
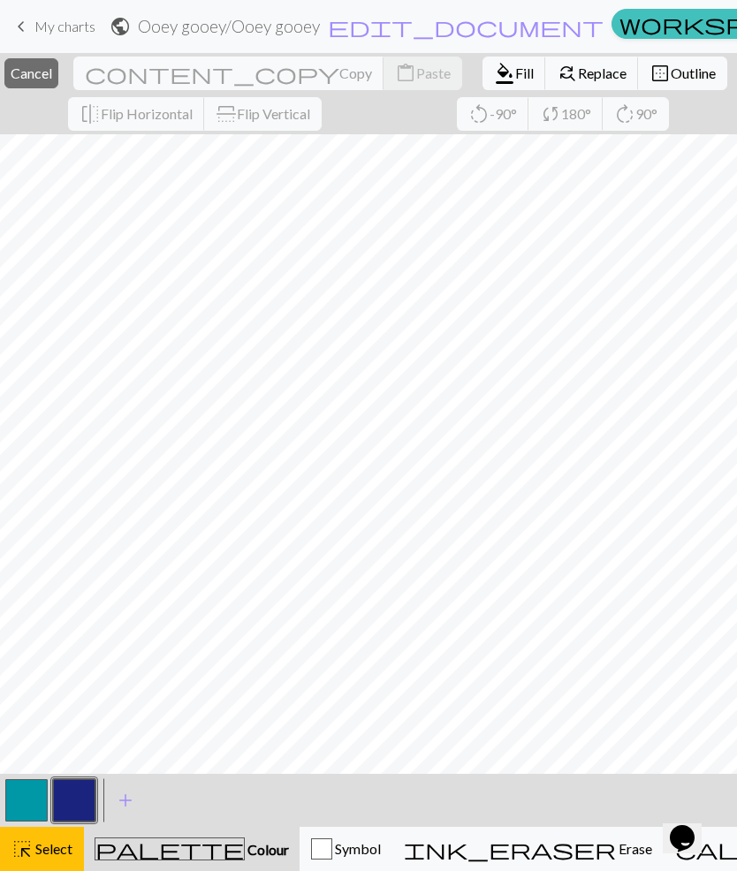
click at [616, 846] on span "Erase" at bounding box center [634, 848] width 36 height 17
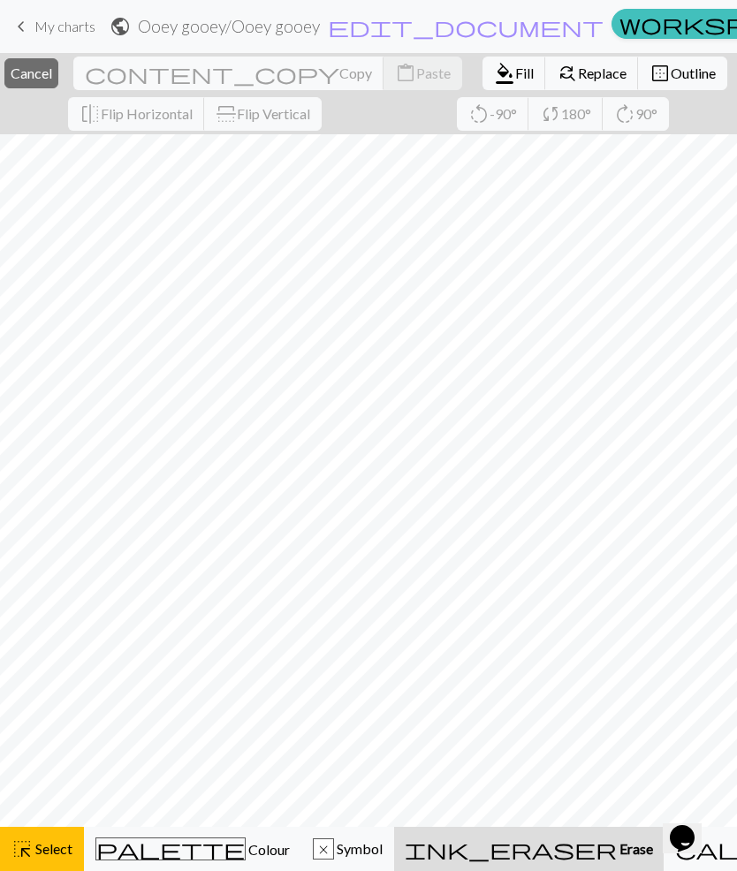
click at [473, 855] on span "ink_eraser" at bounding box center [511, 849] width 212 height 25
click at [466, 855] on span "ink_eraser" at bounding box center [511, 849] width 212 height 25
click at [70, 862] on button "highlight_alt Select Select" at bounding box center [42, 849] width 84 height 44
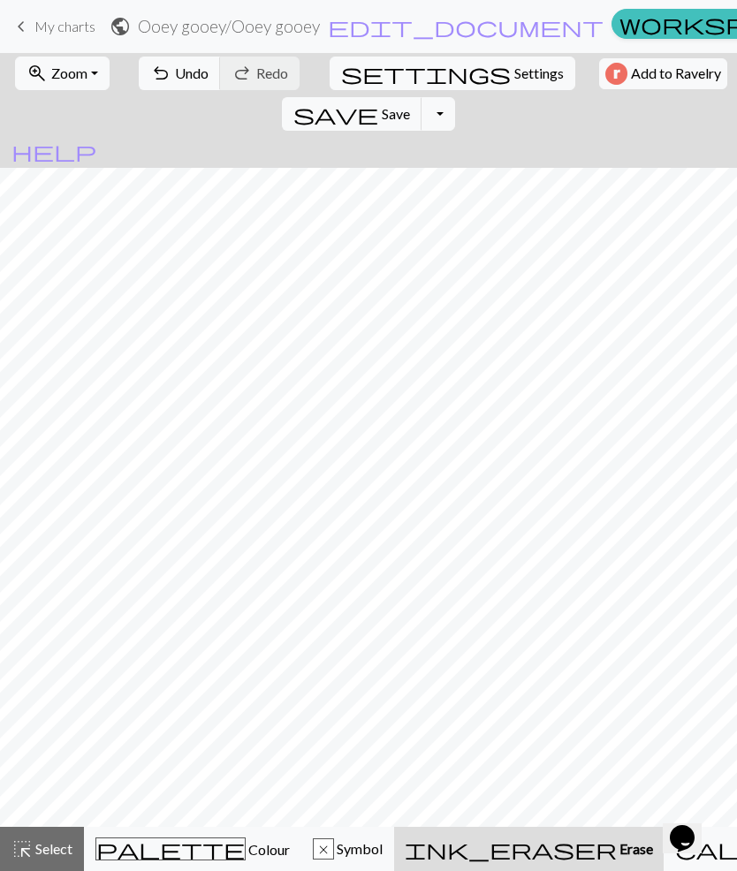
click at [246, 855] on span "Colour" at bounding box center [268, 849] width 44 height 17
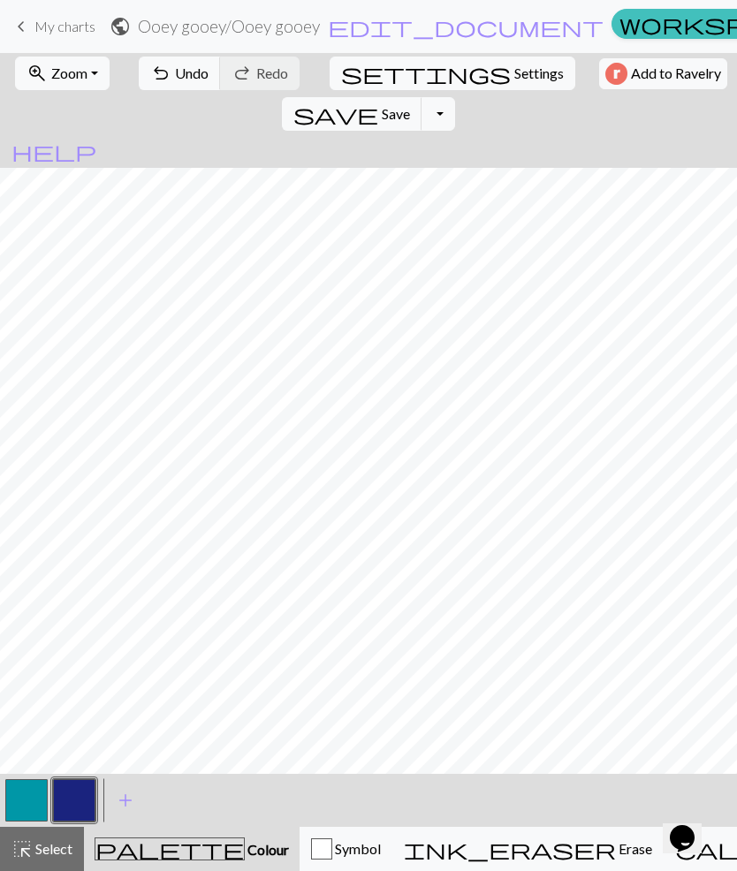
click at [91, 815] on button "button" at bounding box center [74, 800] width 42 height 42
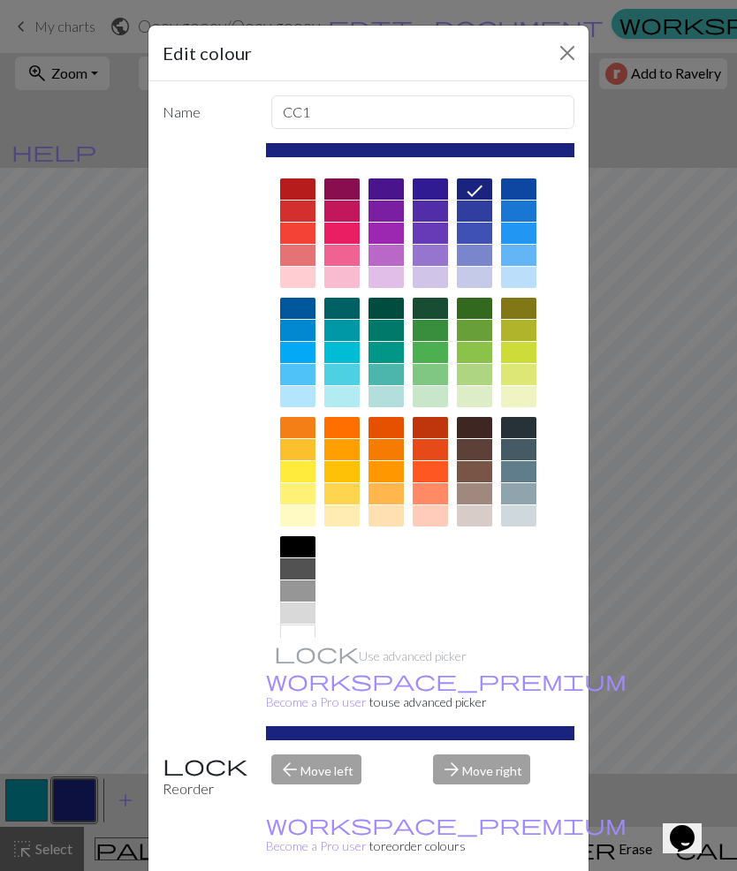
click at [94, 732] on div "Edit colour Name CC1 Use advanced picker workspace_premium Become a Pro user to…" at bounding box center [368, 435] width 737 height 871
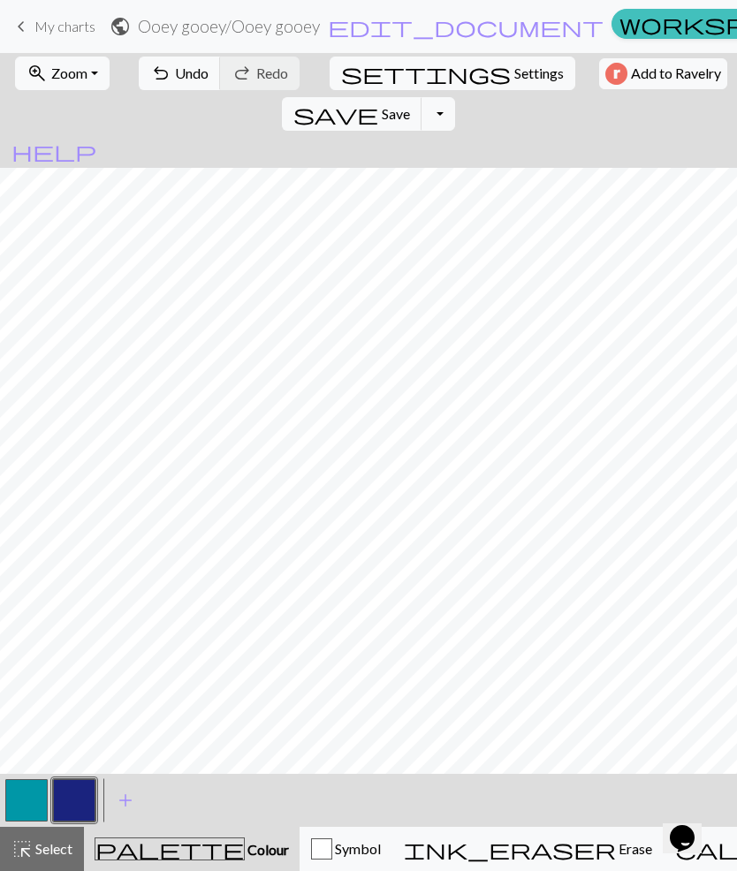
click at [616, 847] on span "Erase" at bounding box center [634, 848] width 36 height 17
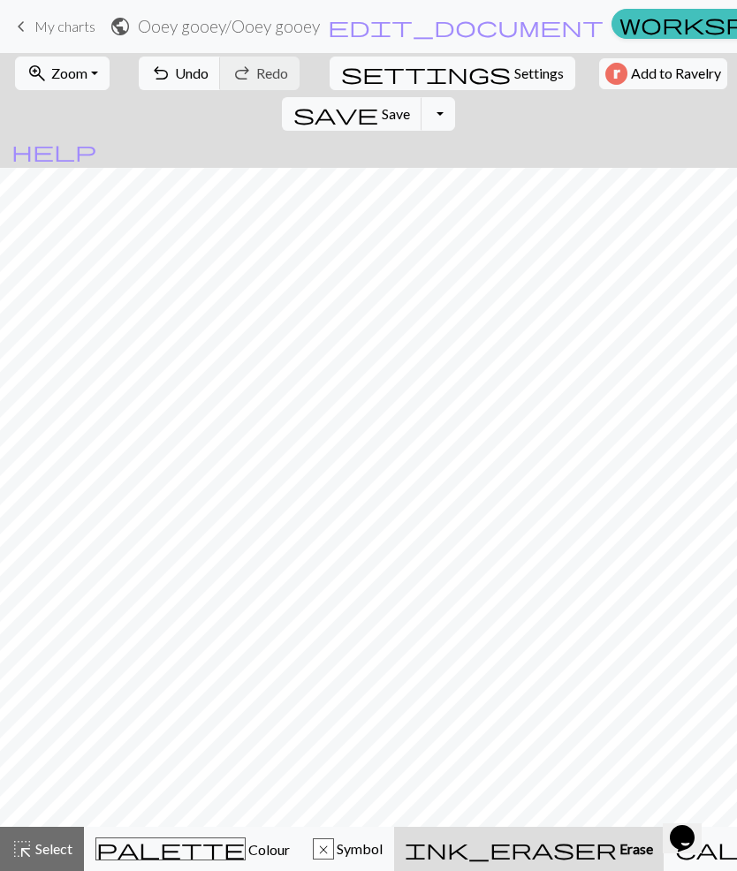
click at [246, 856] on span "Colour" at bounding box center [268, 849] width 44 height 17
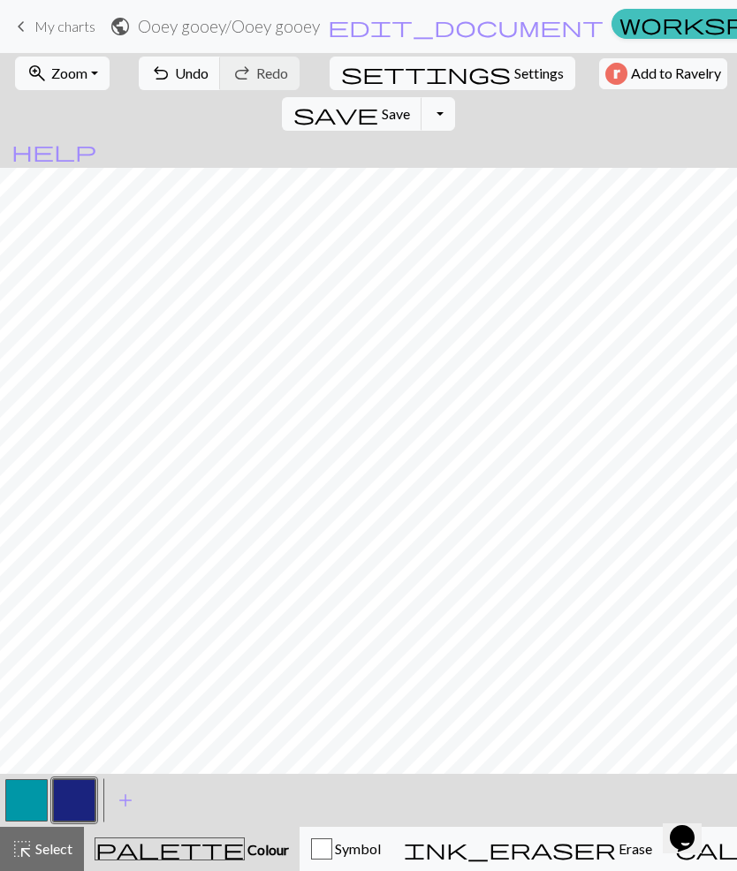
click at [47, 791] on button "button" at bounding box center [26, 800] width 42 height 42
click at [93, 788] on button "button" at bounding box center [74, 800] width 42 height 42
click at [44, 790] on button "button" at bounding box center [26, 800] width 42 height 42
click at [84, 795] on button "button" at bounding box center [74, 800] width 42 height 42
click at [46, 790] on button "button" at bounding box center [26, 800] width 42 height 42
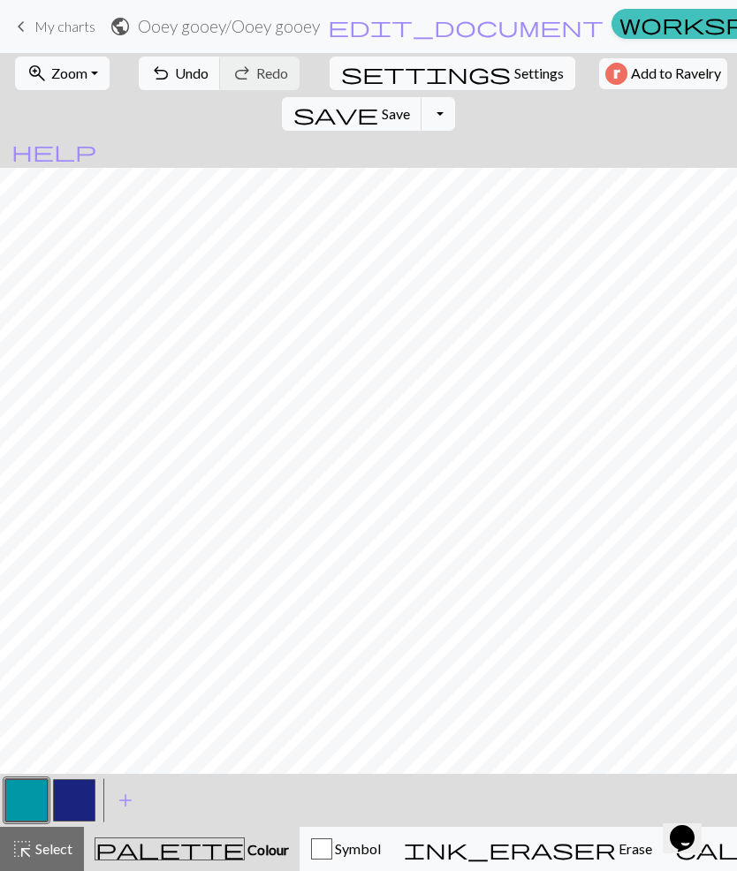
click at [84, 802] on button "button" at bounding box center [74, 800] width 42 height 42
click at [32, 796] on button "button" at bounding box center [26, 800] width 42 height 42
click at [88, 801] on button "button" at bounding box center [74, 800] width 42 height 42
click at [3, 860] on button "highlight_alt Select Select" at bounding box center [42, 849] width 84 height 44
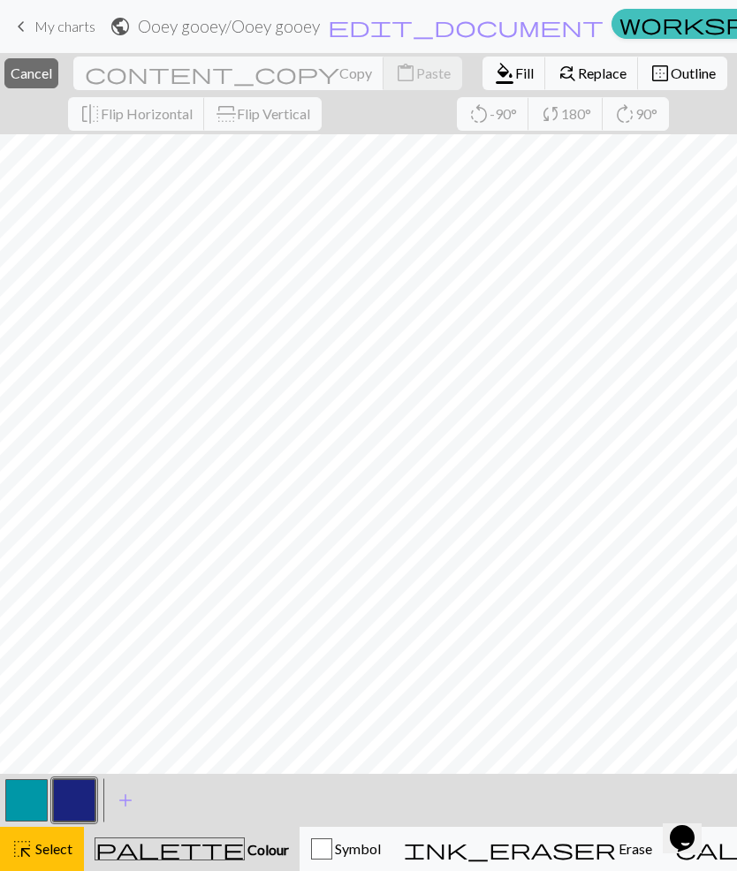
click at [13, 791] on button "button" at bounding box center [26, 800] width 42 height 42
click at [27, 788] on button "button" at bounding box center [26, 800] width 42 height 42
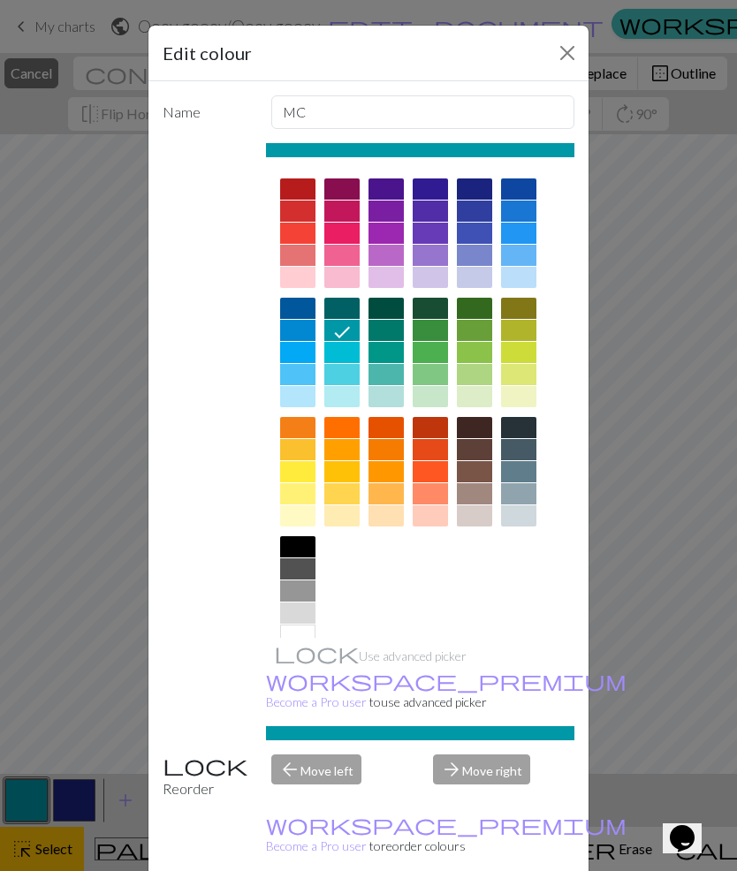
click at [43, 701] on div "Edit colour Name MC Use advanced picker workspace_premium Become a Pro user to …" at bounding box center [368, 435] width 737 height 871
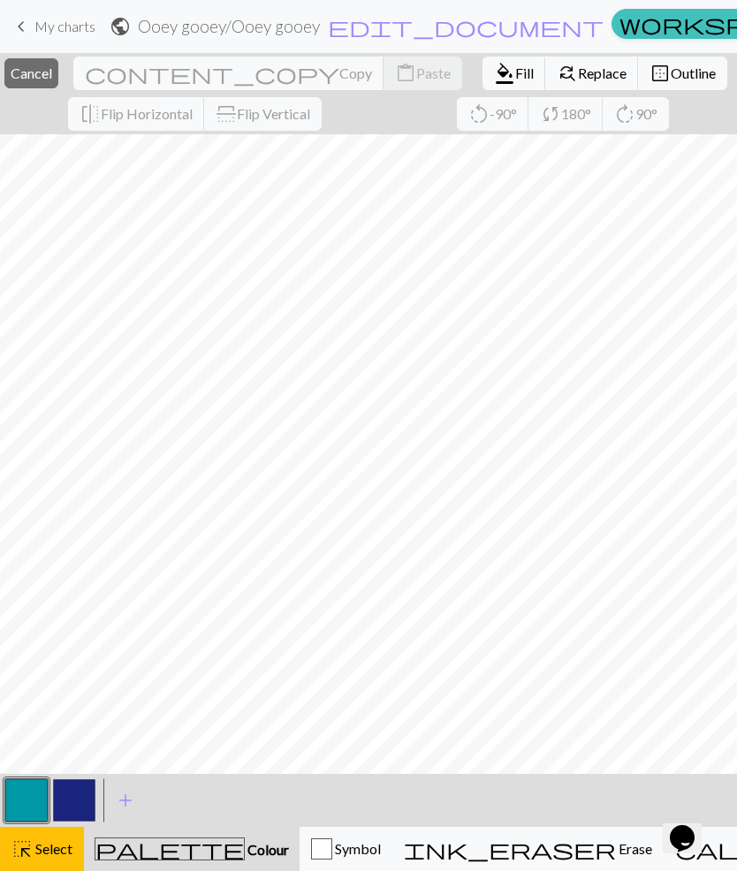
click at [23, 788] on button "button" at bounding box center [26, 800] width 42 height 42
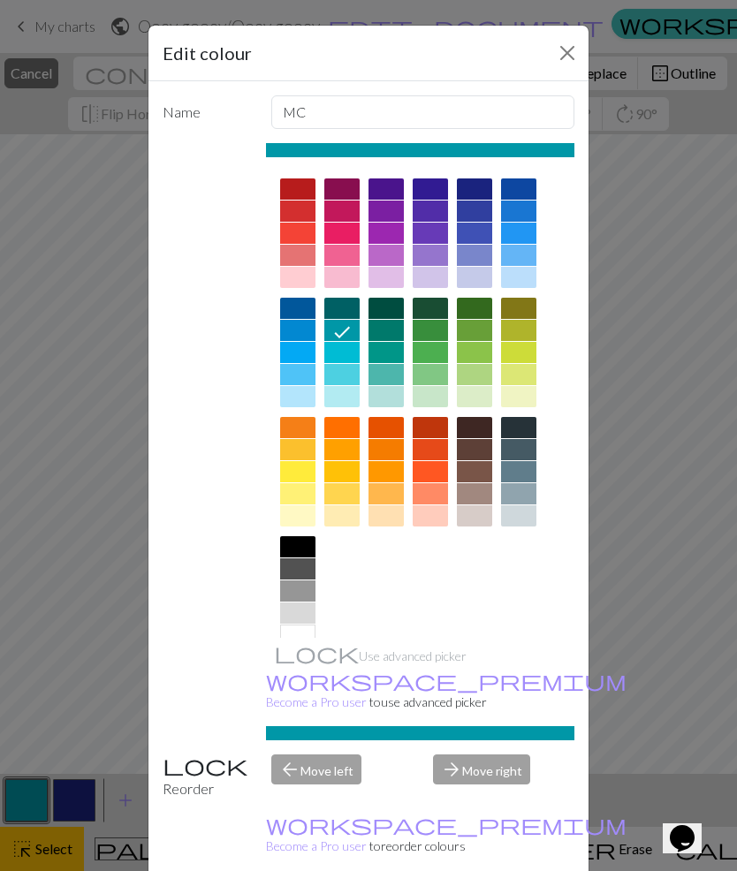
click at [569, 40] on button "Close" at bounding box center [567, 53] width 28 height 28
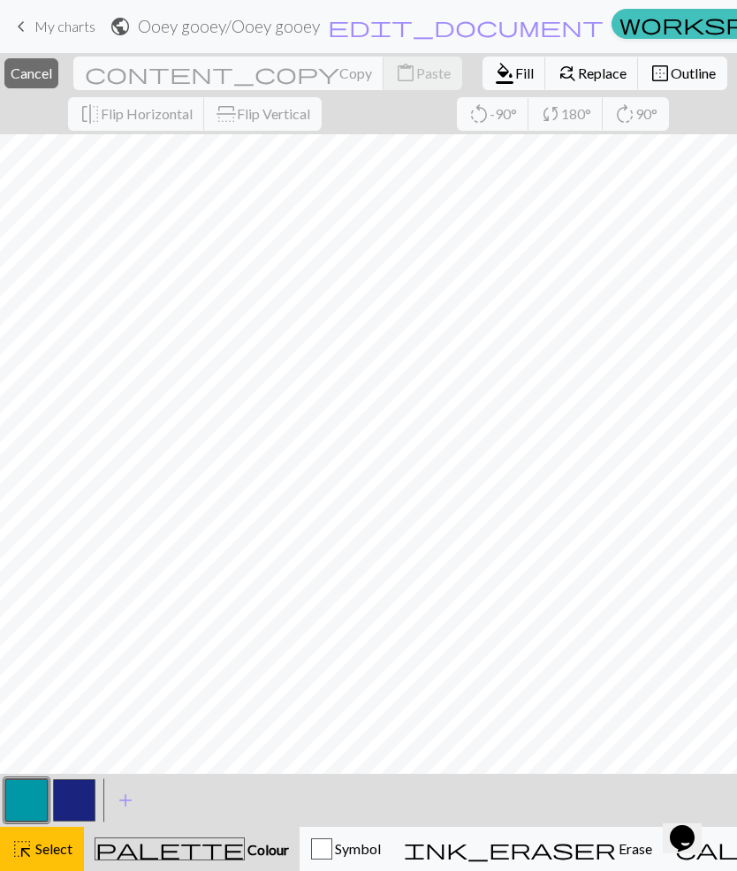
click at [29, 783] on button "button" at bounding box center [26, 800] width 42 height 42
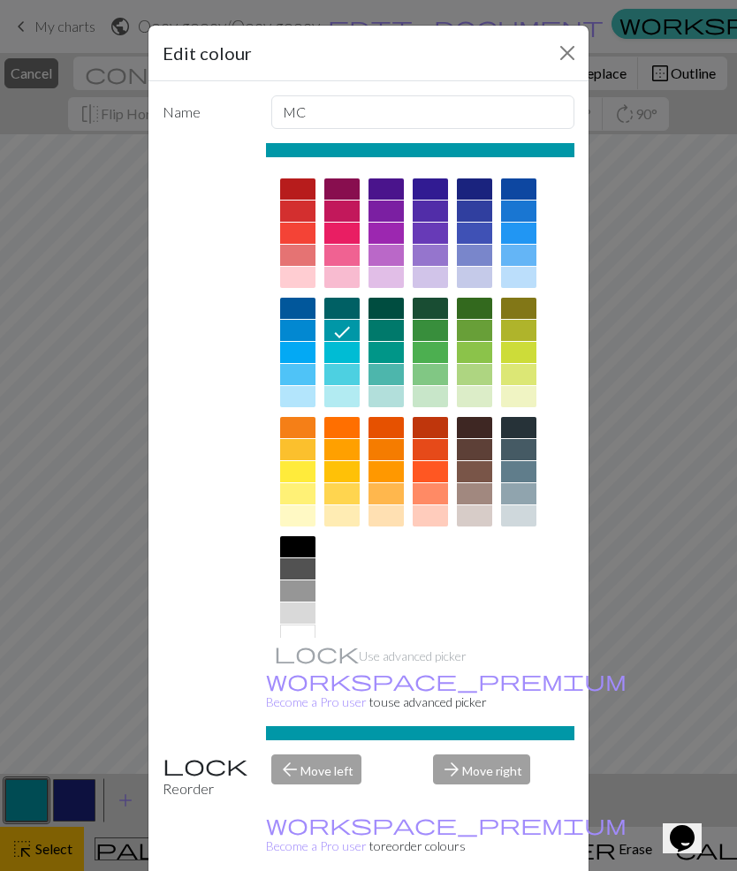
click at [125, 646] on div "Edit colour Name MC Use advanced picker workspace_premium Become a Pro user to …" at bounding box center [368, 435] width 737 height 871
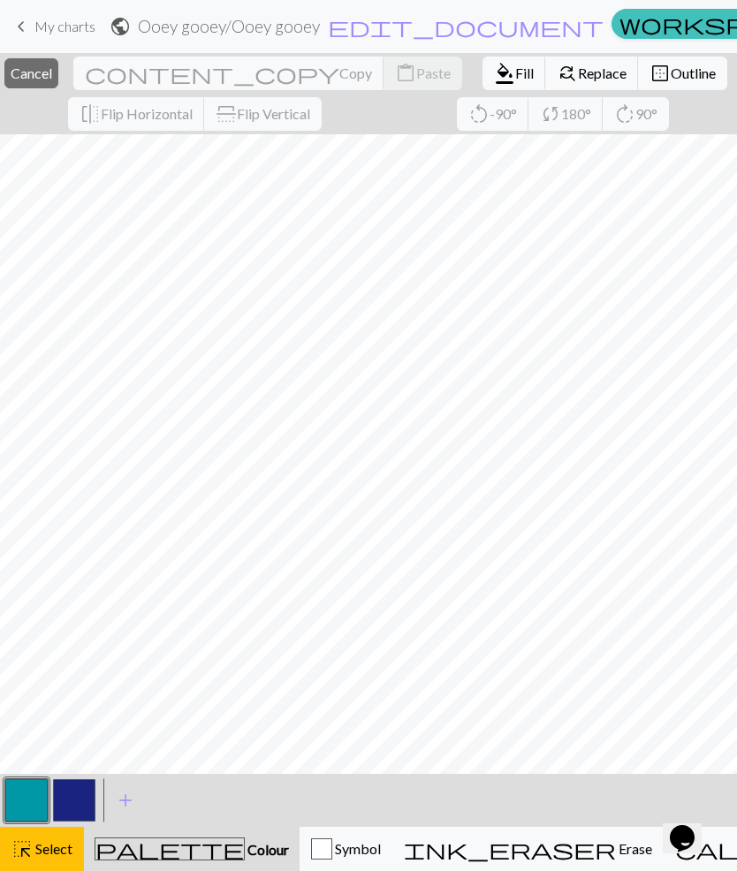
click at [22, 786] on button "button" at bounding box center [26, 800] width 42 height 42
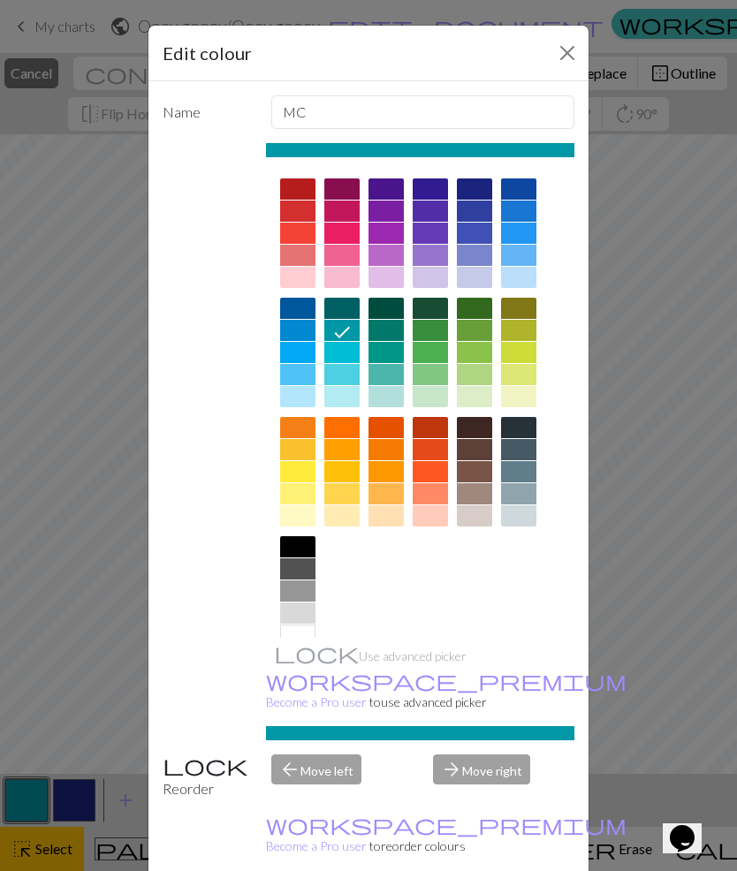
click at [19, 792] on div "Edit colour Name MC Use advanced picker workspace_premium Become a Pro user to …" at bounding box center [368, 435] width 737 height 871
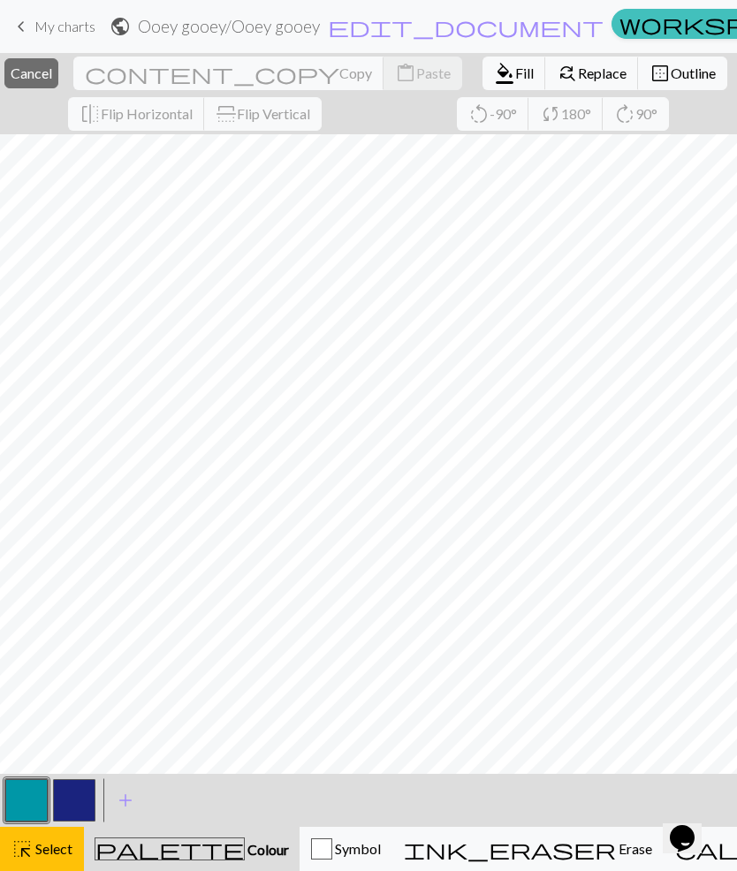
click at [28, 807] on button "button" at bounding box center [26, 800] width 42 height 42
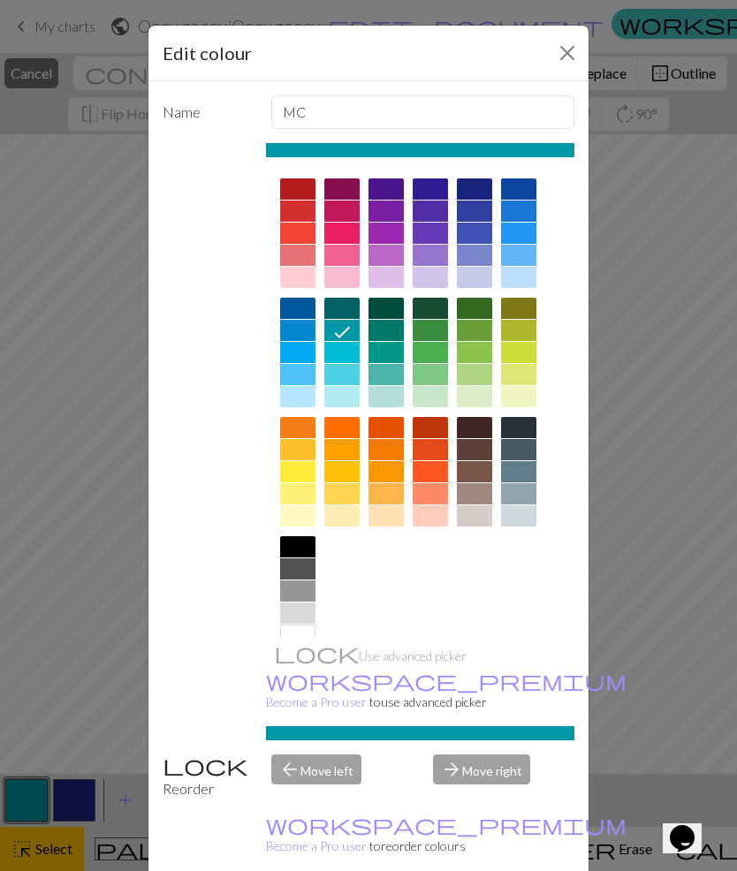
click at [346, 334] on icon at bounding box center [341, 332] width 21 height 21
click at [348, 337] on icon at bounding box center [341, 332] width 21 height 21
click at [58, 657] on div "Edit colour Name MC Use advanced picker workspace_premium Become a Pro user to …" at bounding box center [368, 435] width 737 height 871
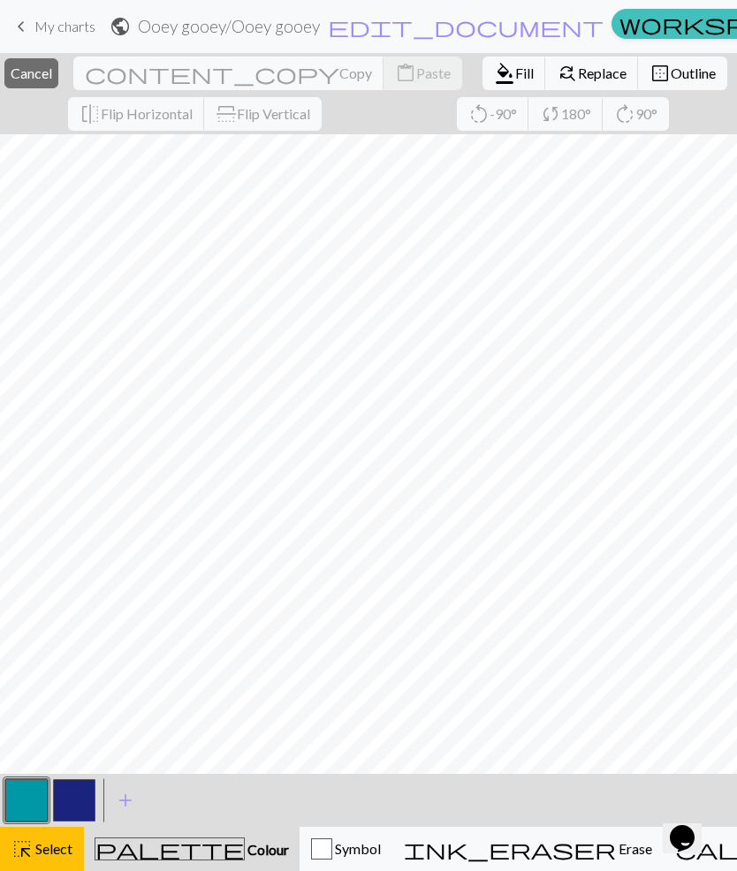
click at [38, 800] on button "button" at bounding box center [26, 800] width 42 height 42
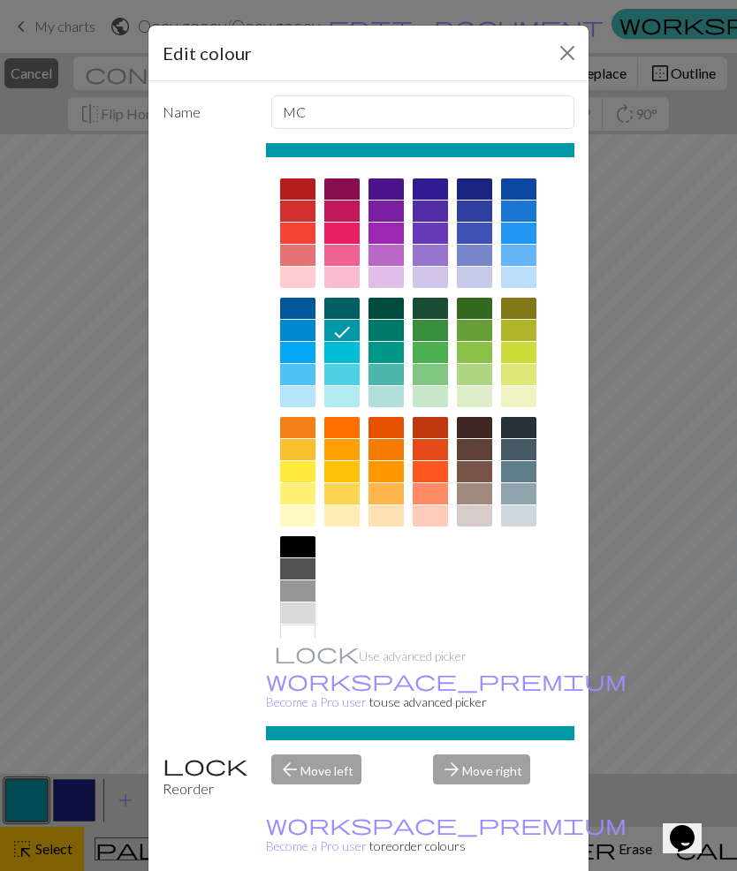
click at [349, 339] on icon at bounding box center [341, 332] width 21 height 21
click at [87, 719] on div "Edit colour Name MC Use advanced picker workspace_premium Become a Pro user to …" at bounding box center [368, 435] width 737 height 871
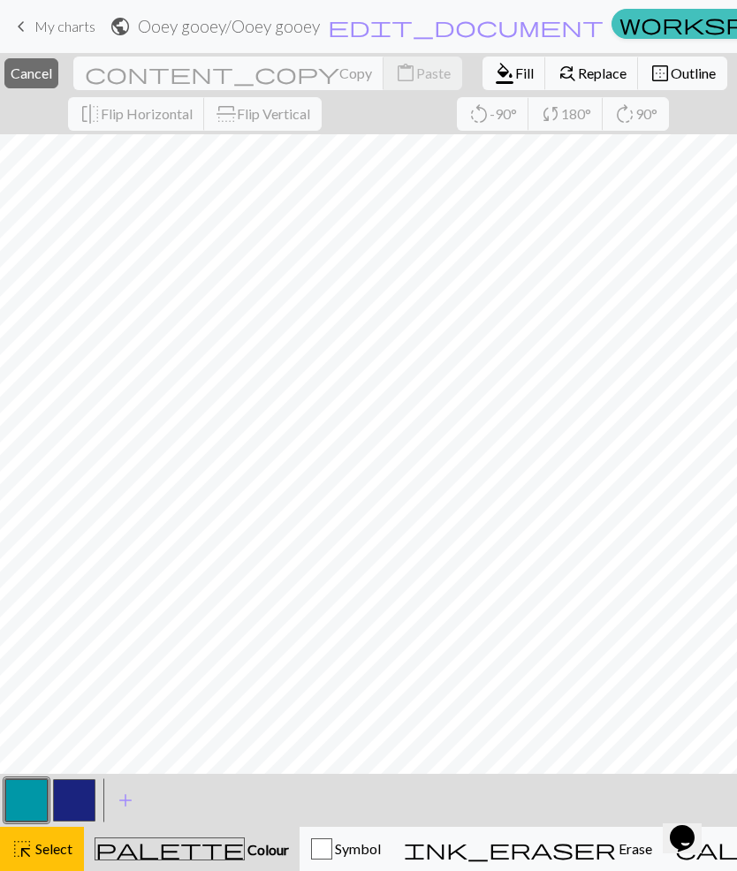
click at [616, 846] on span "Erase" at bounding box center [634, 848] width 36 height 17
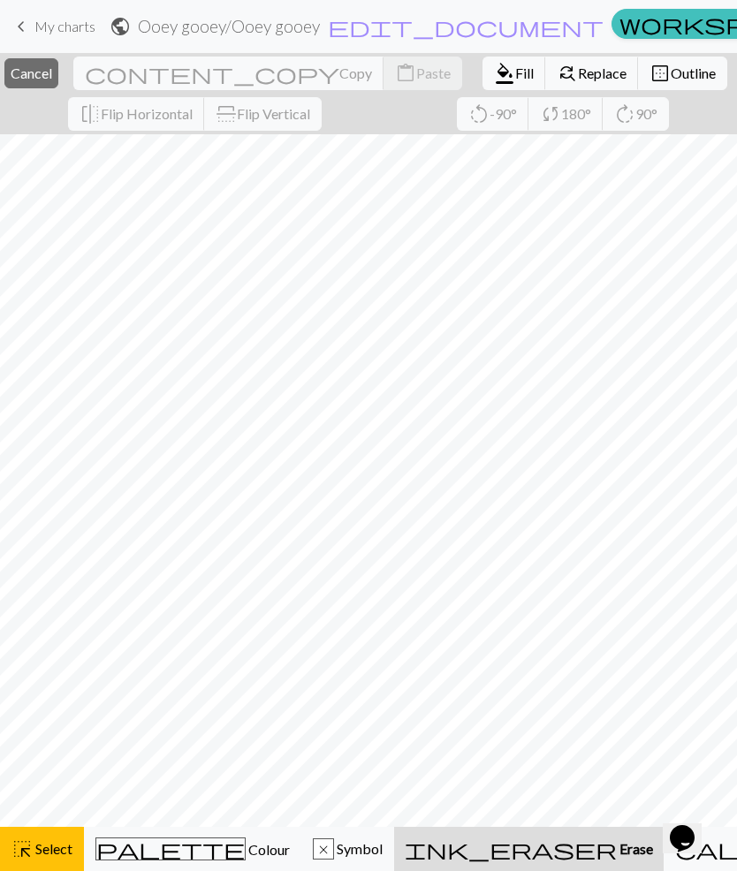
click at [246, 843] on span "Colour" at bounding box center [268, 849] width 44 height 17
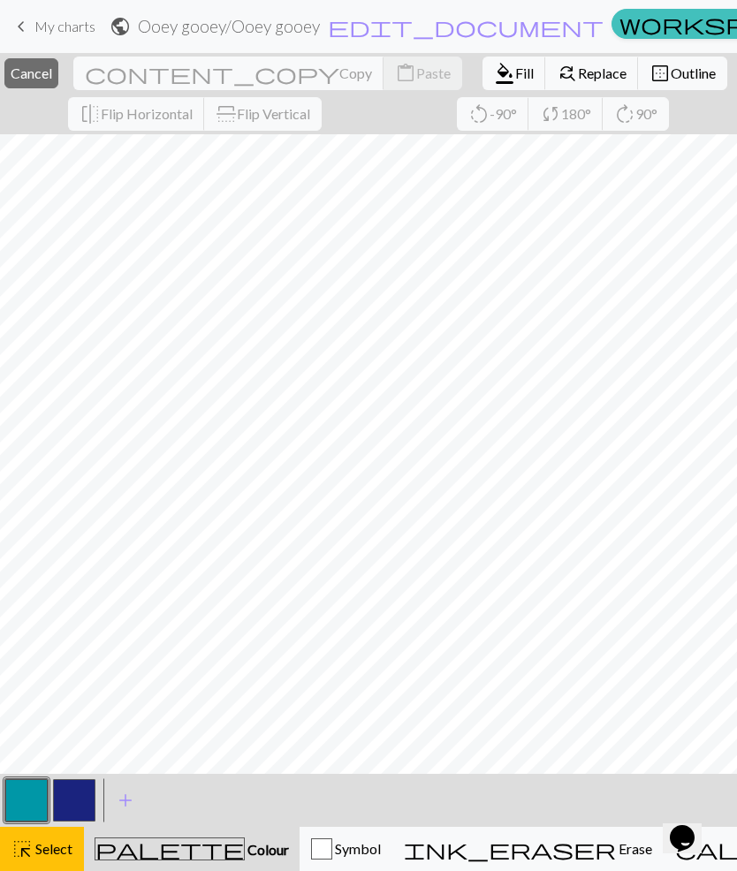
click at [23, 794] on button "button" at bounding box center [26, 800] width 42 height 42
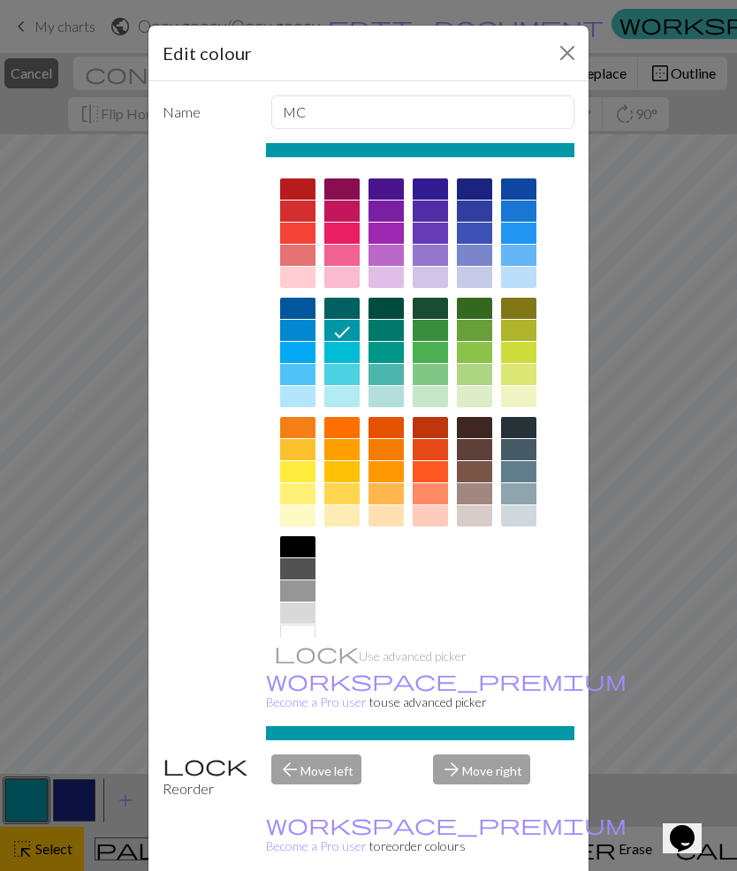
click at [359, 333] on div at bounding box center [345, 331] width 28 height 23
click at [78, 673] on div "Edit colour Name MC Use advanced picker workspace_premium Become a Pro user to …" at bounding box center [368, 435] width 737 height 871
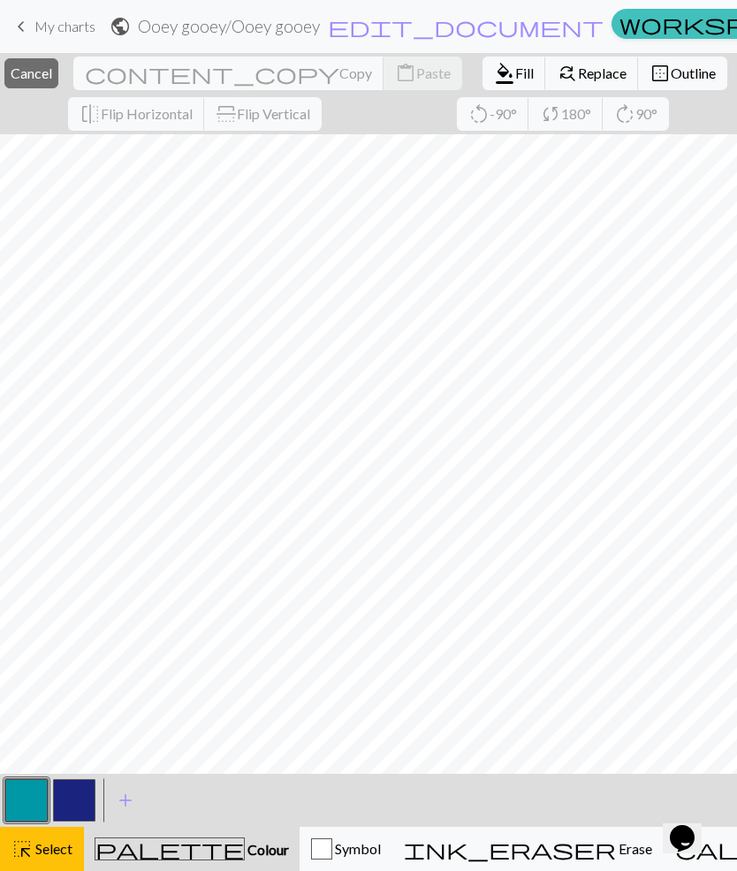
click at [515, 72] on span "Fill" at bounding box center [524, 73] width 19 height 17
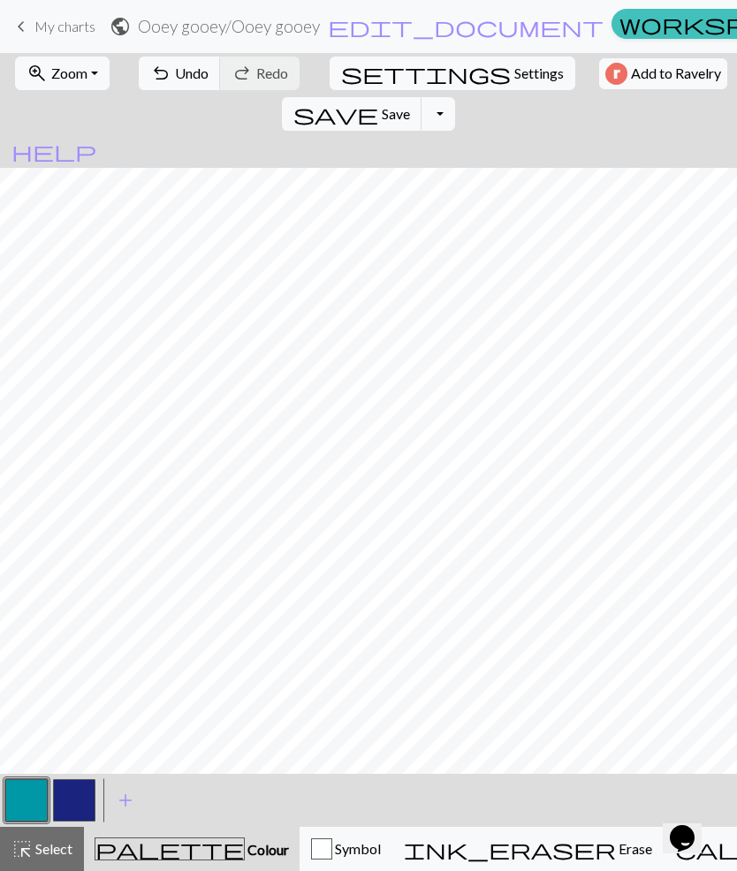
click at [616, 840] on span "Erase" at bounding box center [634, 848] width 36 height 17
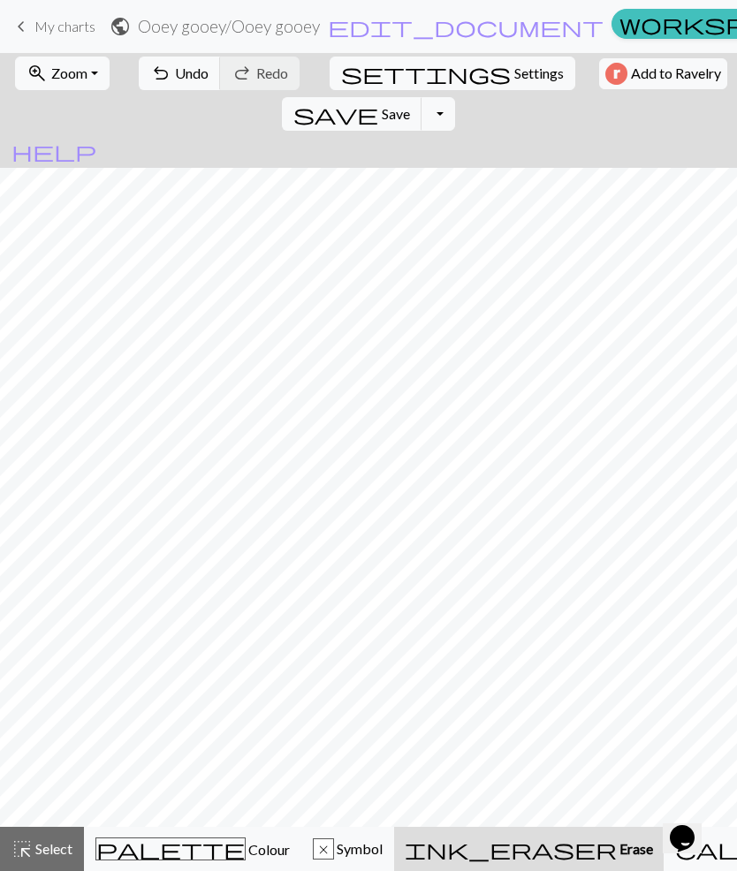
click at [498, 836] on button "ink_eraser Erase Erase" at bounding box center [529, 849] width 270 height 44
click at [383, 85] on button "settings Settings" at bounding box center [453, 74] width 246 height 34
select select "aran"
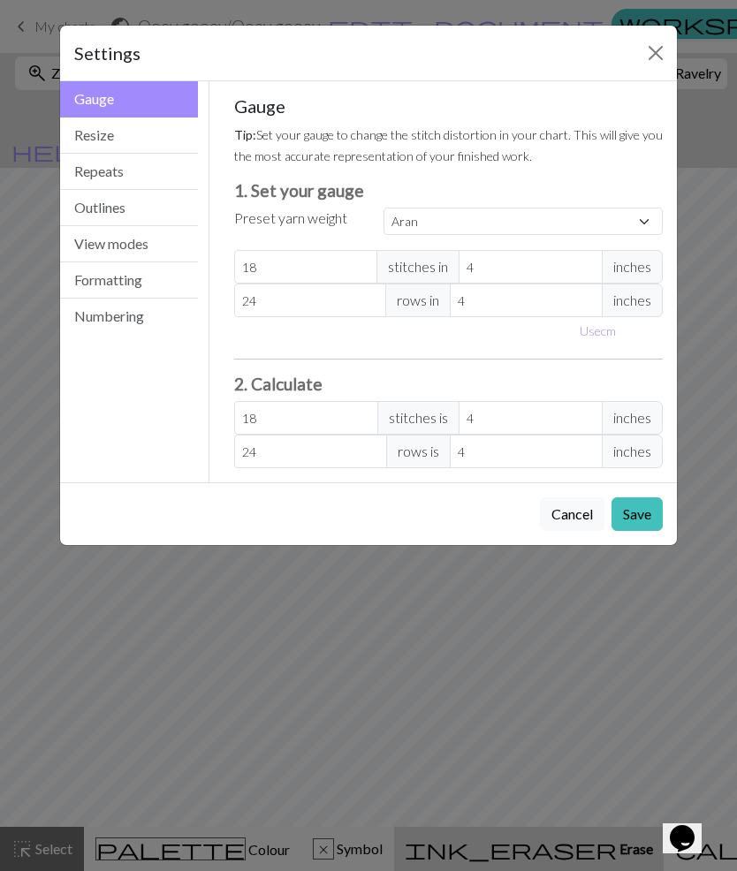
click at [567, 40] on div "Settings" at bounding box center [368, 54] width 617 height 56
click at [656, 62] on button "Close" at bounding box center [656, 53] width 28 height 28
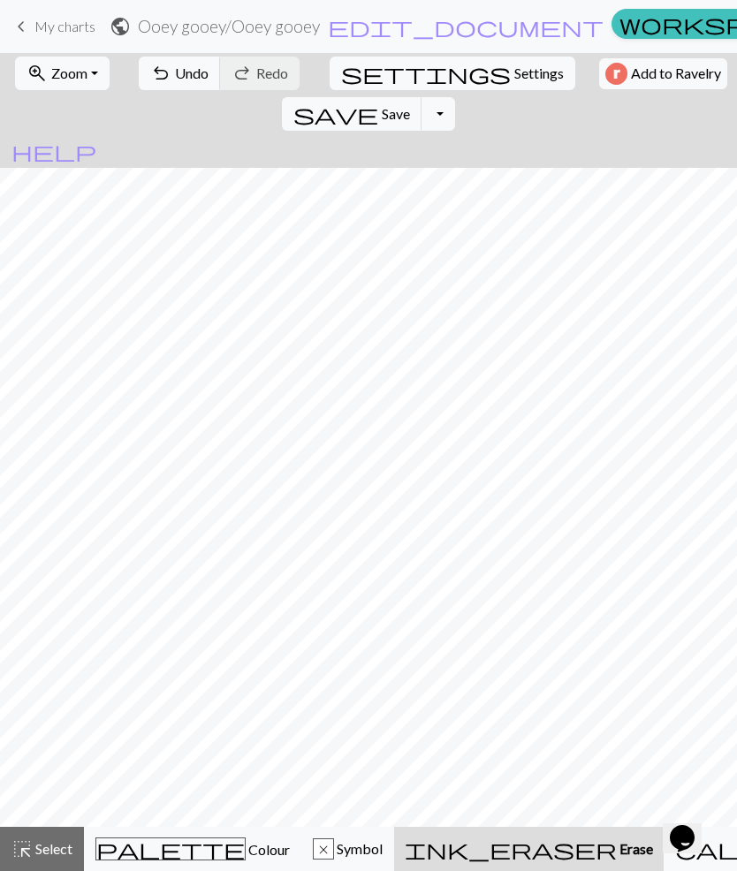
click at [180, 80] on span "Undo" at bounding box center [192, 73] width 34 height 17
click at [37, 841] on span "Select" at bounding box center [53, 848] width 40 height 17
click at [246, 854] on span "Colour" at bounding box center [268, 849] width 44 height 17
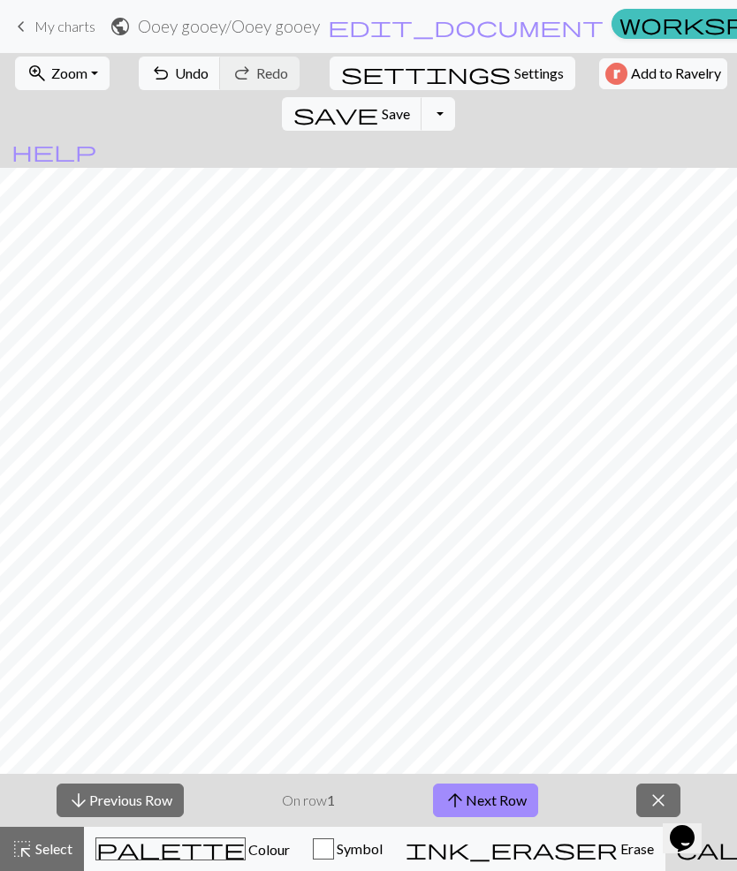
click at [105, 786] on button "arrow_downward Previous Row" at bounding box center [120, 801] width 127 height 34
click at [48, 863] on button "highlight_alt Select Select" at bounding box center [42, 849] width 84 height 44
click at [658, 800] on span "close" at bounding box center [658, 800] width 21 height 25
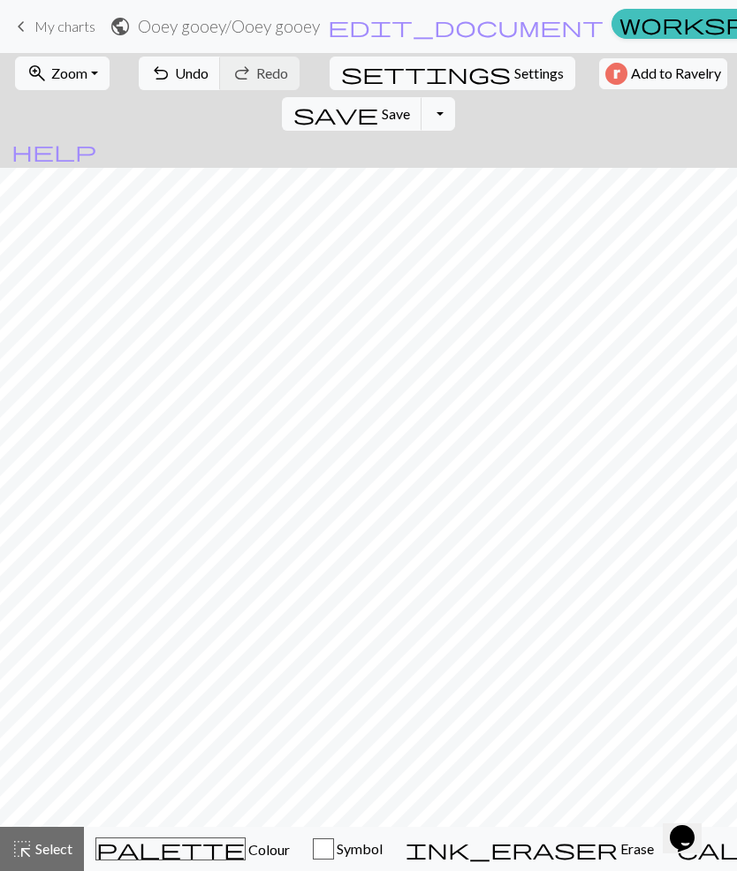
click at [342, 80] on span "settings" at bounding box center [426, 73] width 170 height 25
select select "aran"
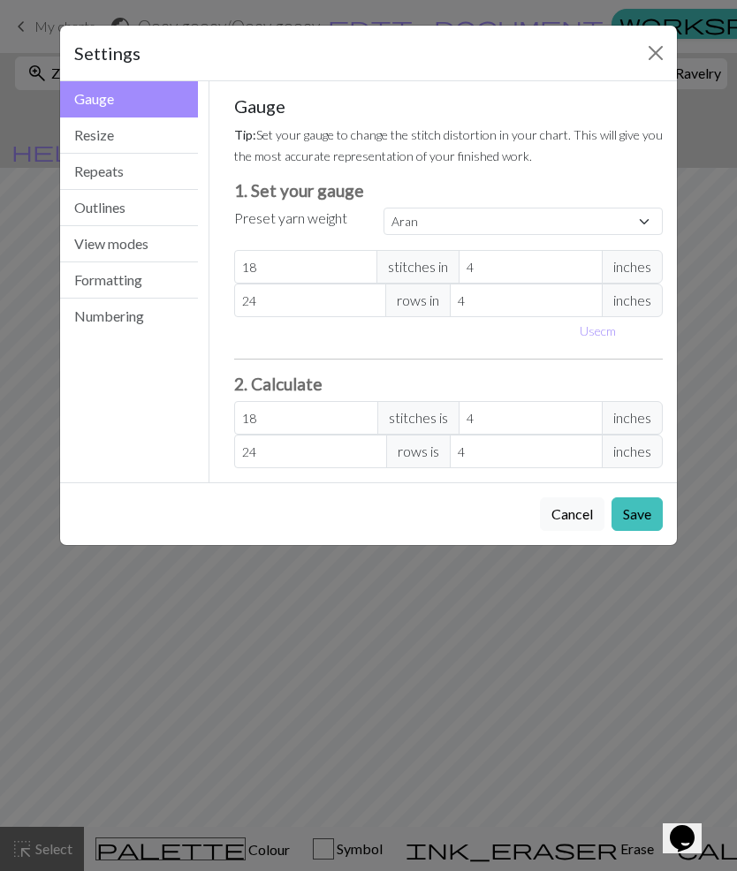
click at [582, 511] on button "Cancel" at bounding box center [572, 515] width 65 height 34
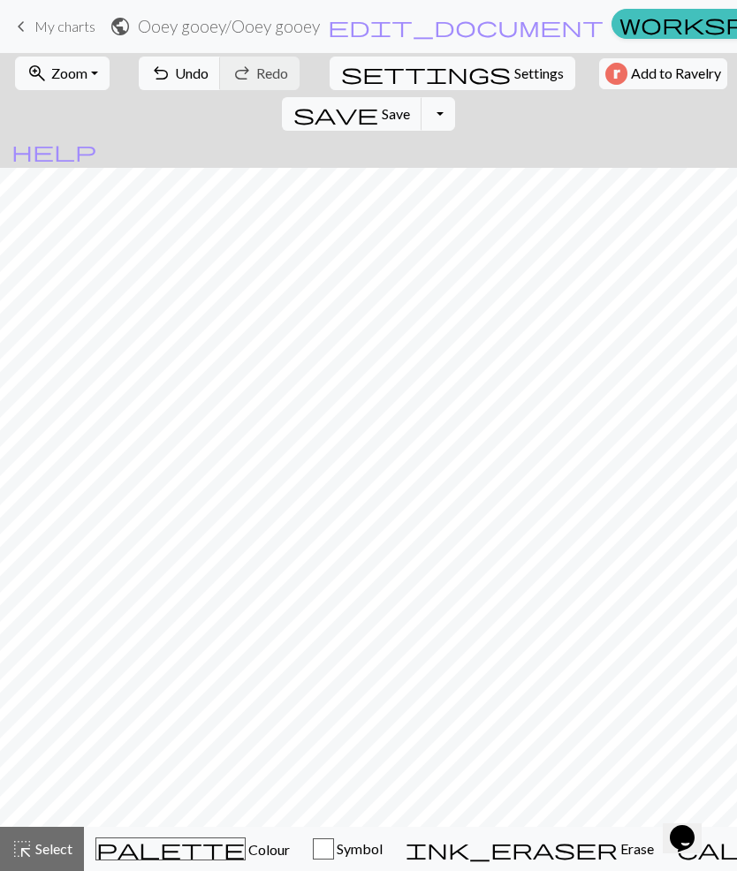
click at [258, 72] on div "undo Undo Undo redo Redo Redo" at bounding box center [218, 73] width 171 height 41
click at [48, 30] on span "My charts" at bounding box center [64, 26] width 61 height 17
click at [61, 25] on span "My charts" at bounding box center [64, 26] width 61 height 17
click at [618, 842] on span "Erase" at bounding box center [636, 848] width 36 height 17
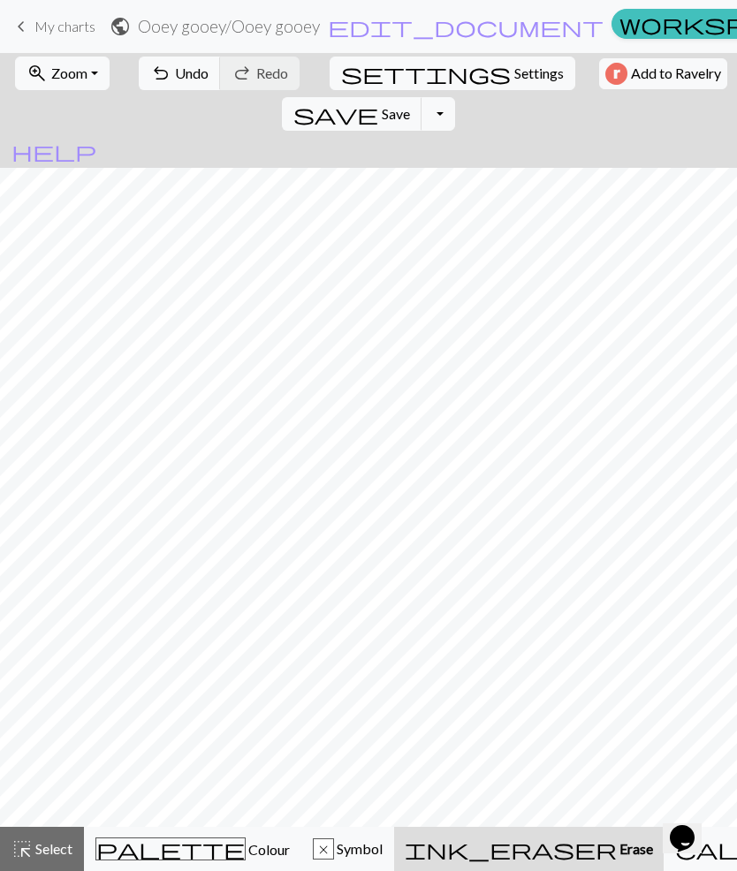
click at [455, 97] on button "Toggle Dropdown" at bounding box center [439, 114] width 34 height 34
click at [175, 74] on span "Undo" at bounding box center [192, 73] width 34 height 17
click at [108, 134] on button "help Show me around" at bounding box center [54, 151] width 108 height 34
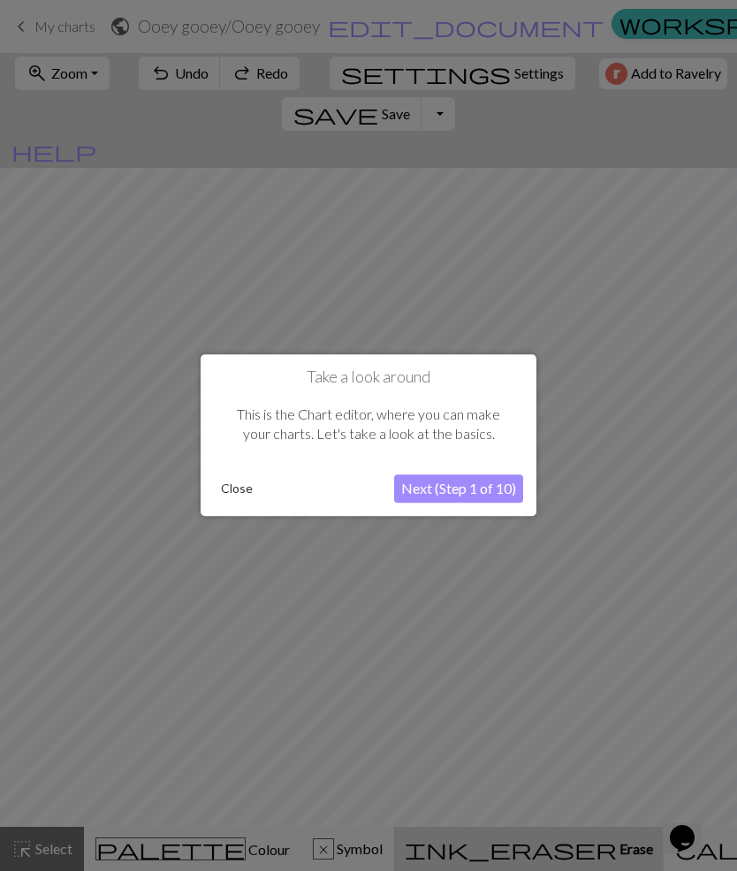
click at [238, 490] on button "Close" at bounding box center [237, 489] width 46 height 27
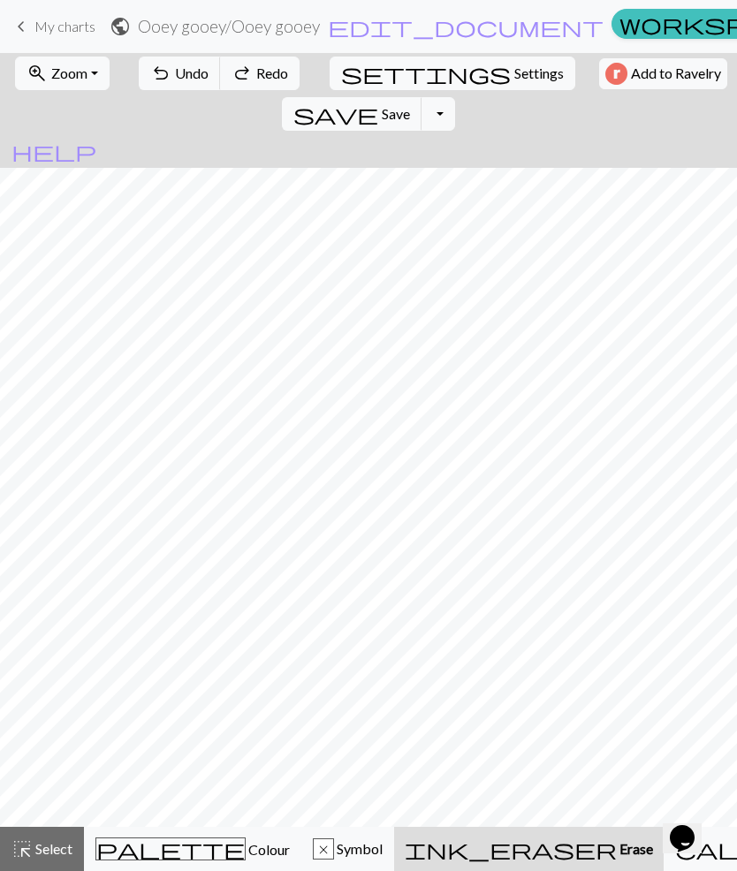
click at [43, 855] on span "Select" at bounding box center [53, 848] width 40 height 17
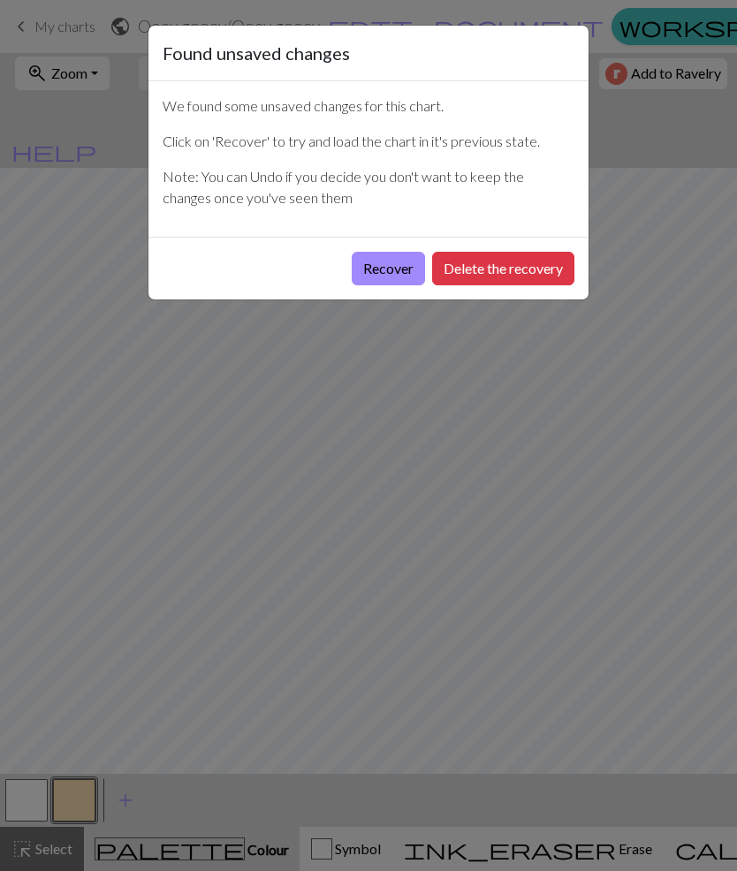
click at [396, 269] on button "Recover" at bounding box center [388, 269] width 73 height 34
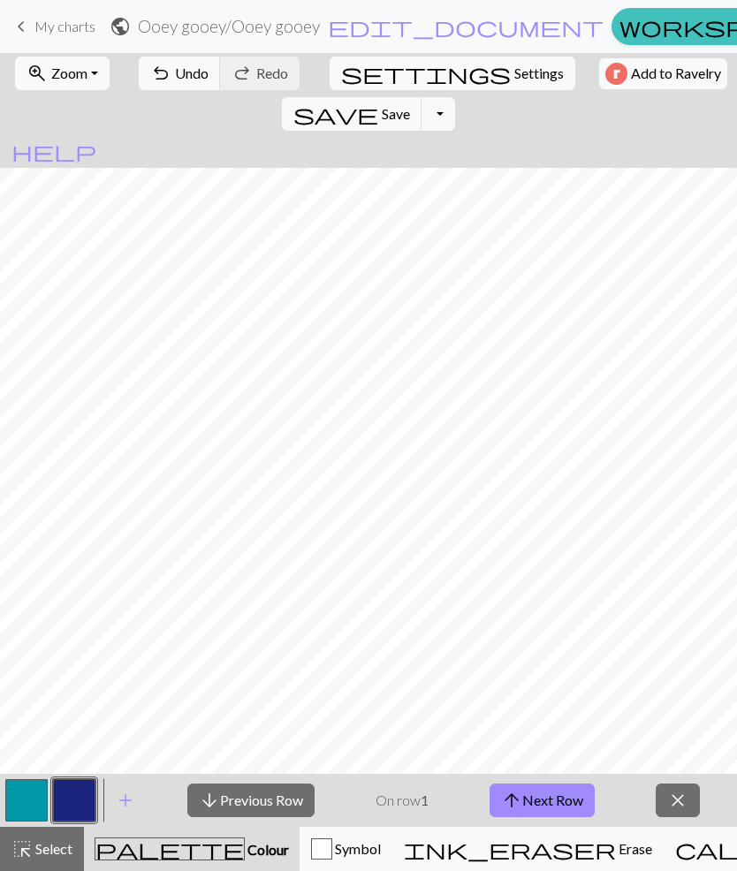
click at [455, 97] on button "Toggle Dropdown" at bounding box center [439, 114] width 34 height 34
